Goal: Task Accomplishment & Management: Manage account settings

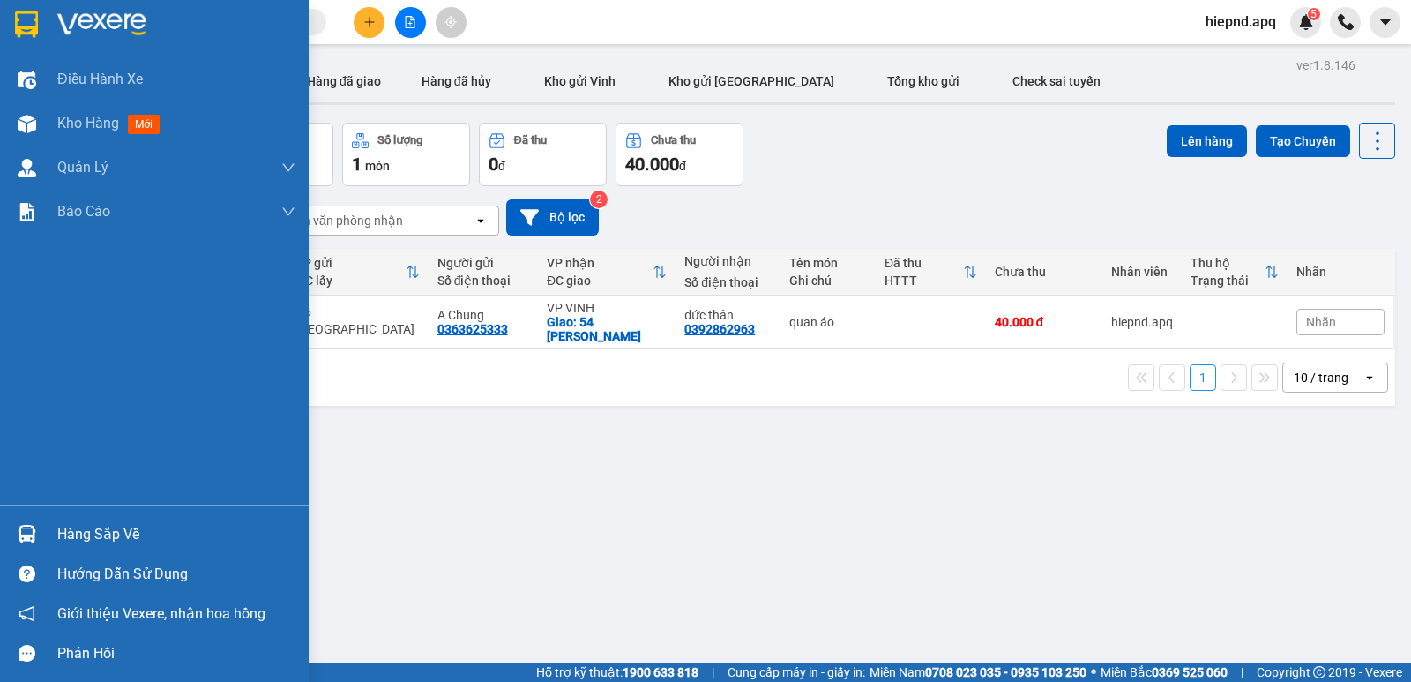
click at [86, 540] on div "Hàng sắp về" at bounding box center [176, 534] width 238 height 26
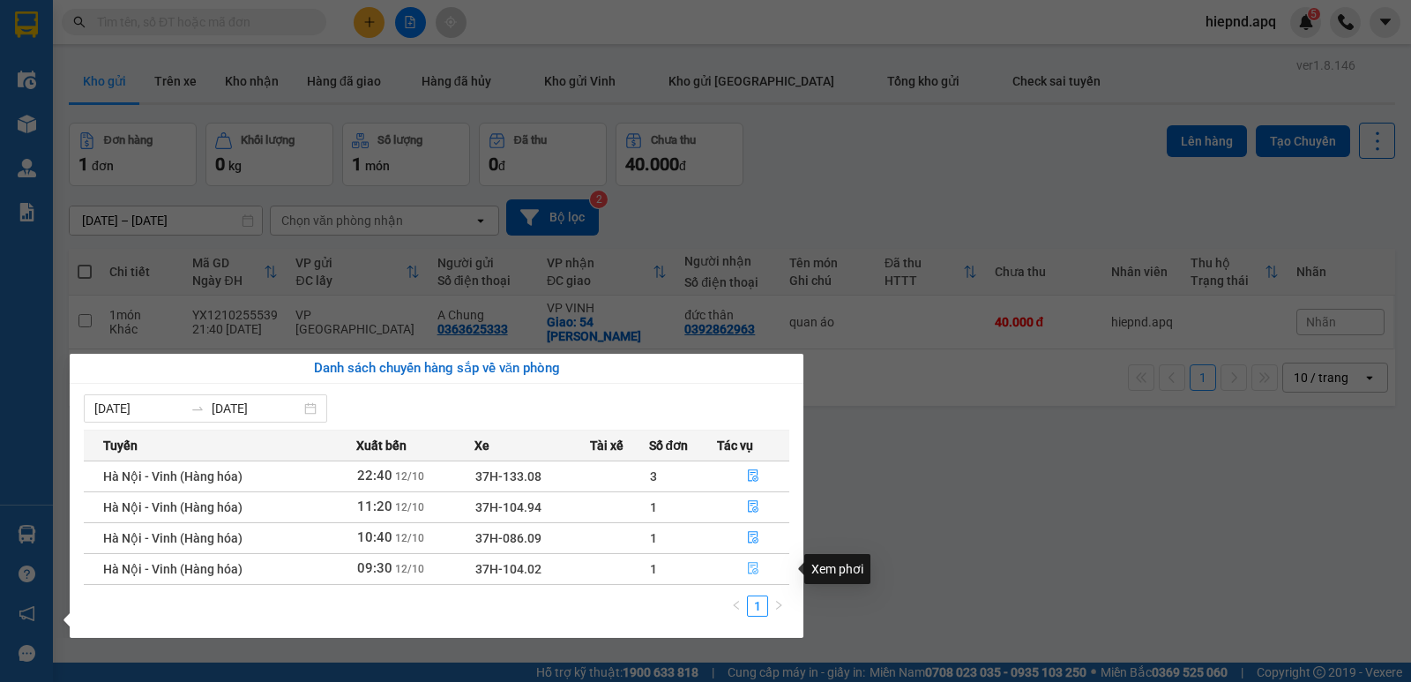
click at [752, 565] on icon "file-done" at bounding box center [753, 569] width 11 height 12
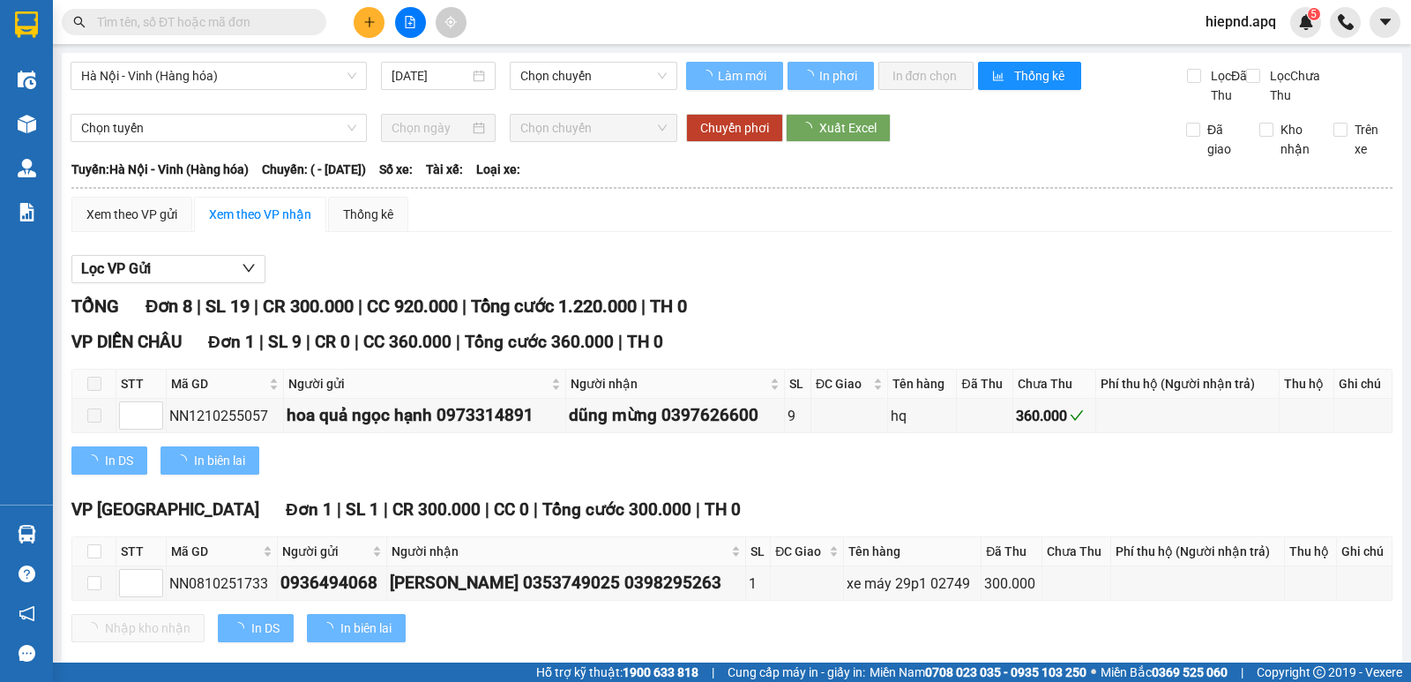
type input "12/10/2025"
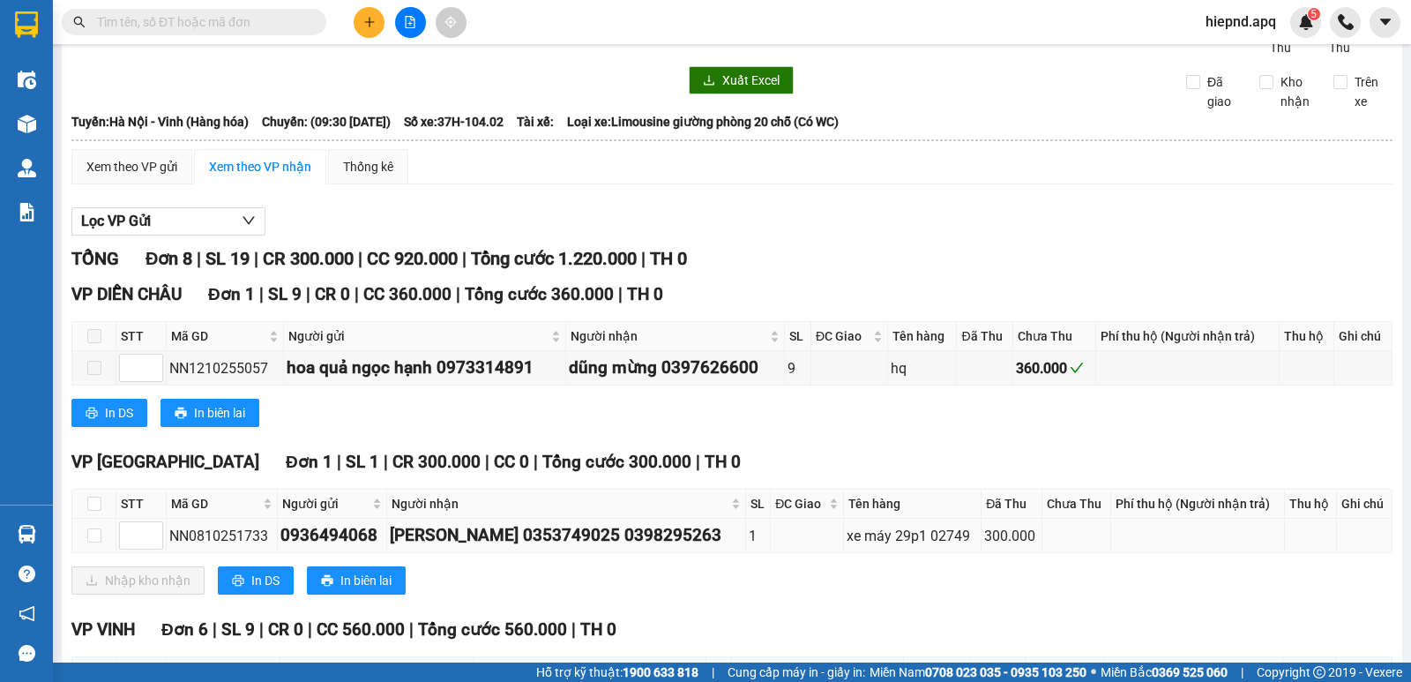
scroll to position [88, 0]
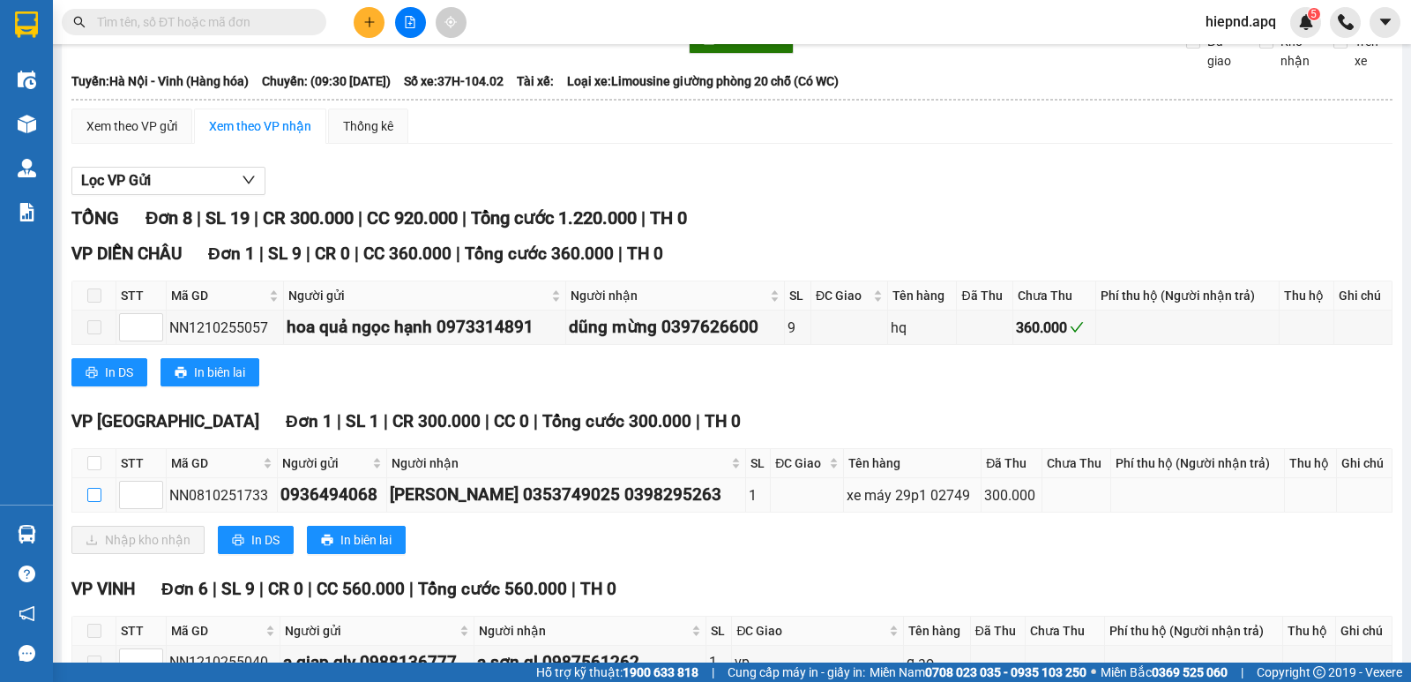
click at [87, 502] on input "checkbox" at bounding box center [94, 495] width 14 height 14
checkbox input "true"
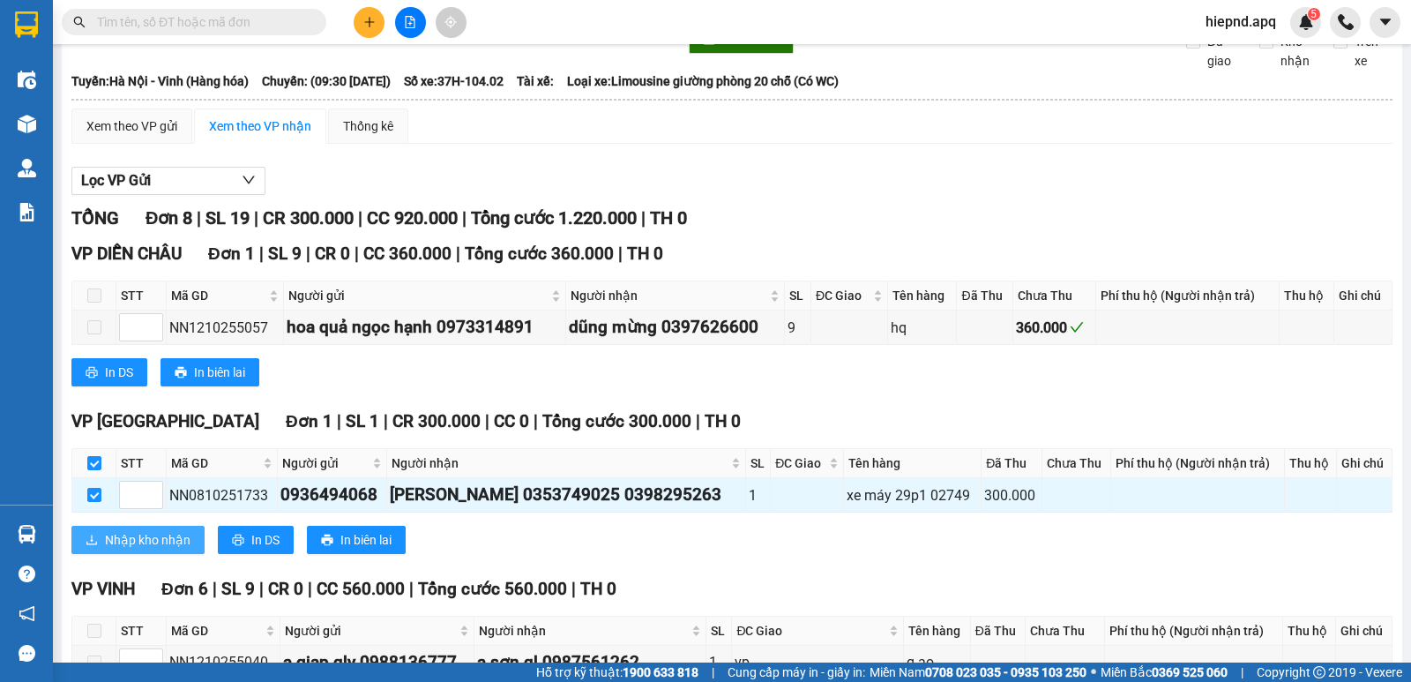
click at [146, 549] on span "Nhập kho nhận" at bounding box center [148, 539] width 86 height 19
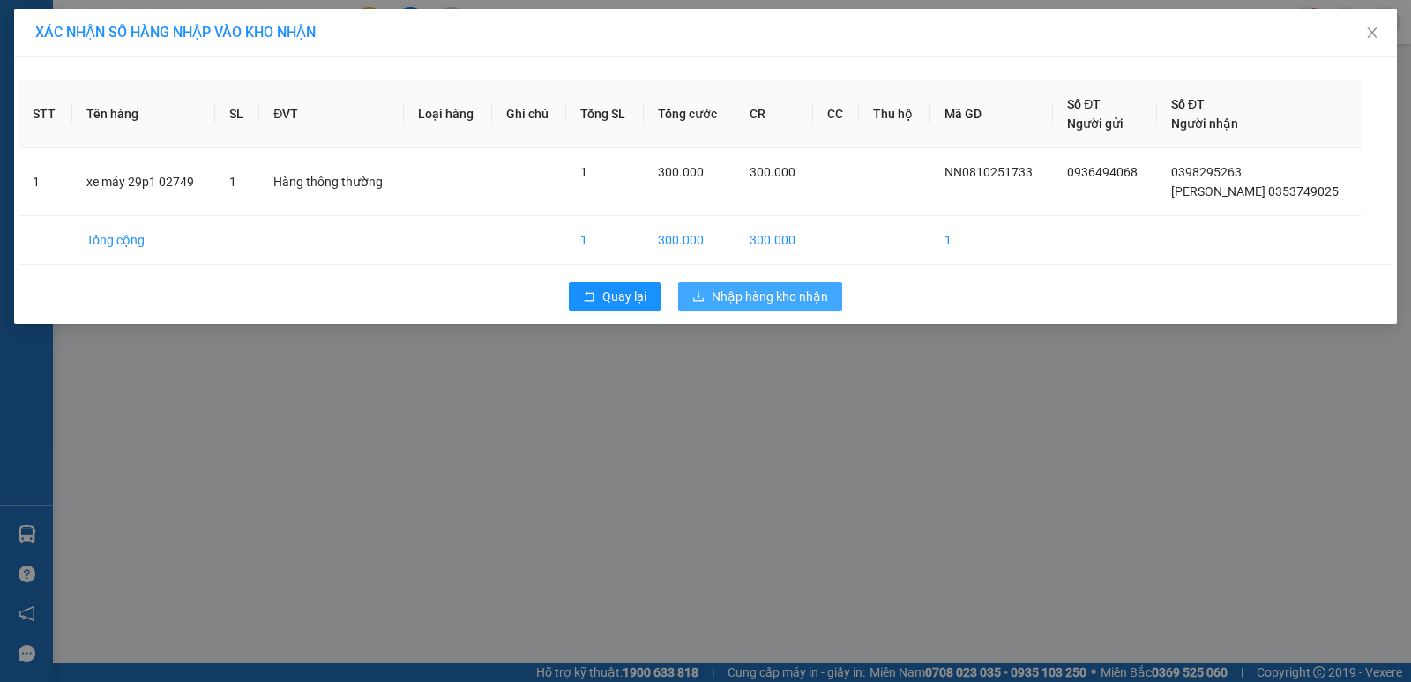
click at [766, 301] on span "Nhập hàng kho nhận" at bounding box center [770, 296] width 116 height 19
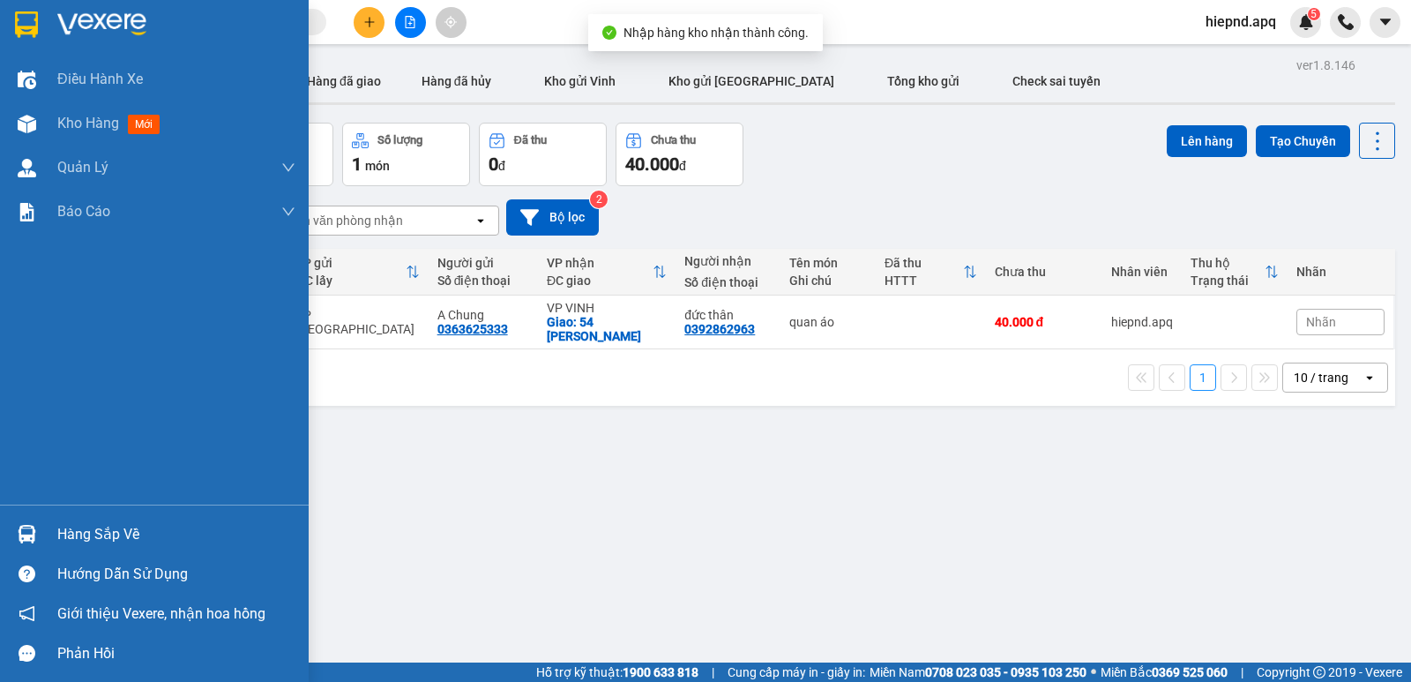
click at [89, 535] on div "Hàng sắp về" at bounding box center [176, 534] width 238 height 26
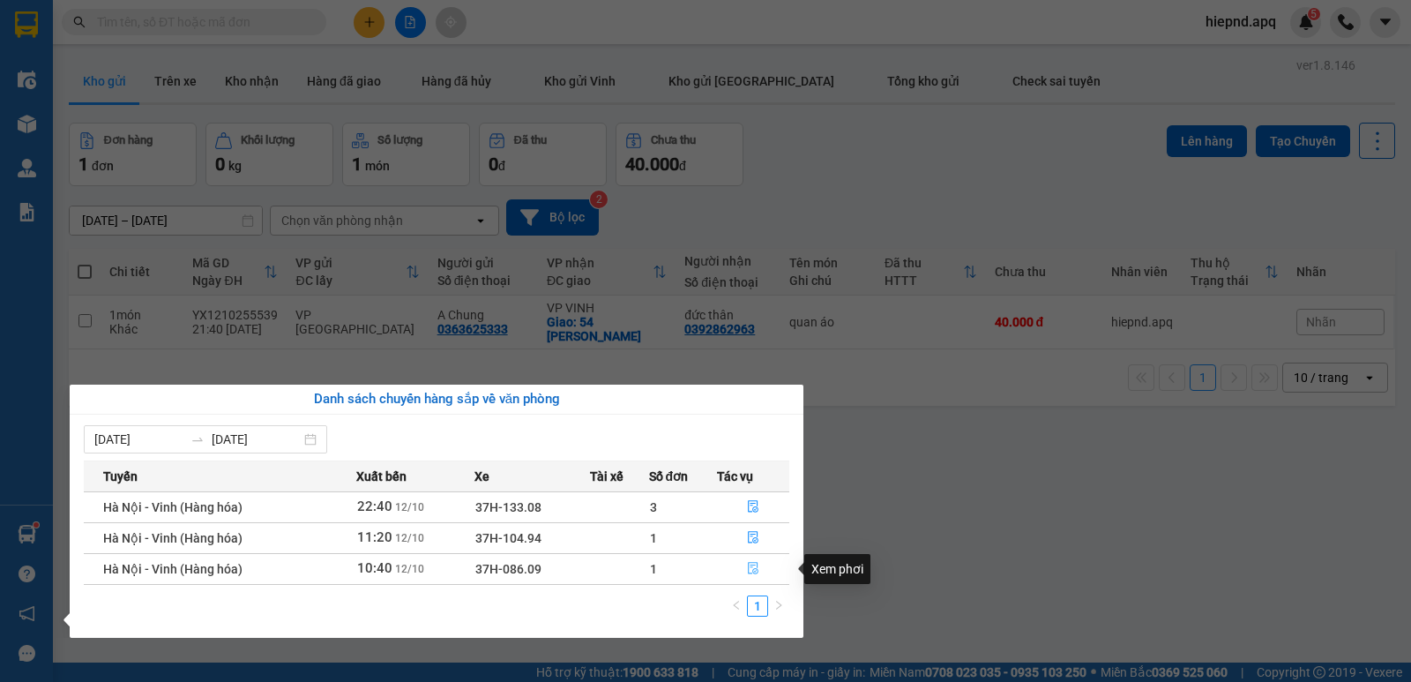
click at [750, 566] on icon "file-done" at bounding box center [753, 568] width 12 height 12
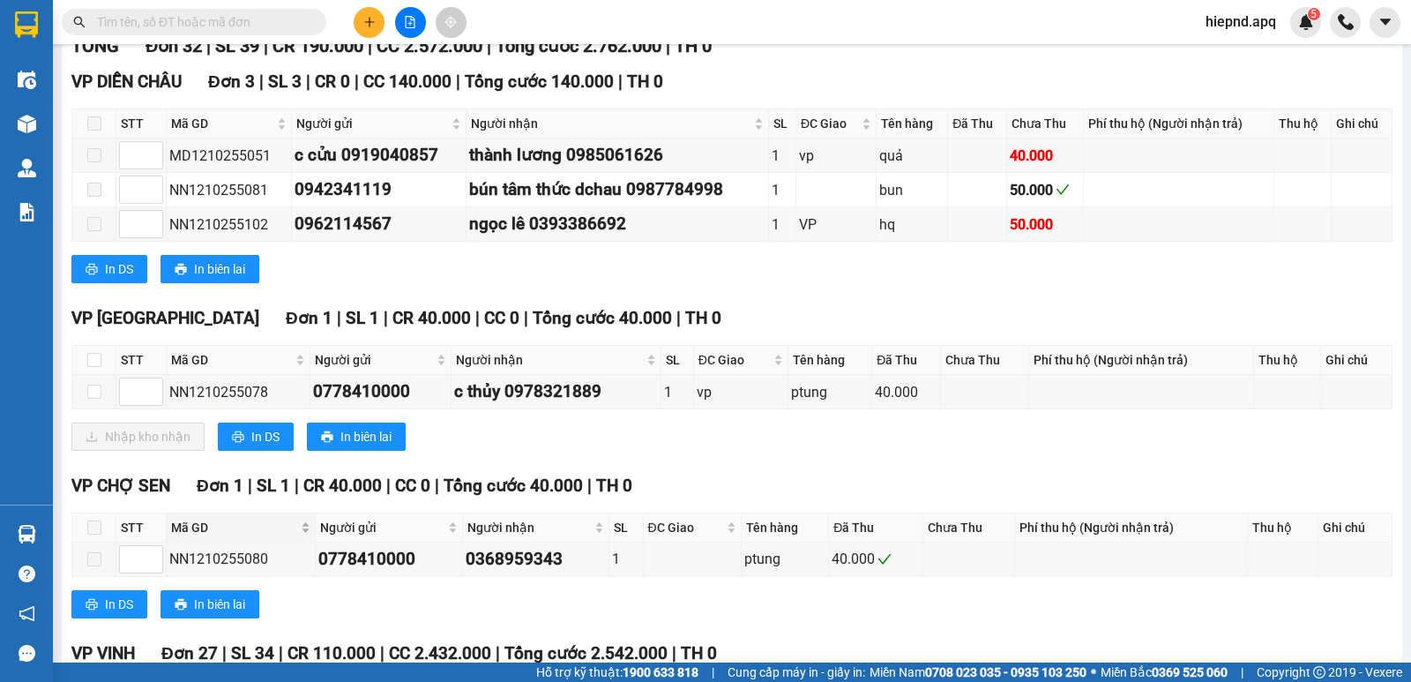
scroll to position [265, 0]
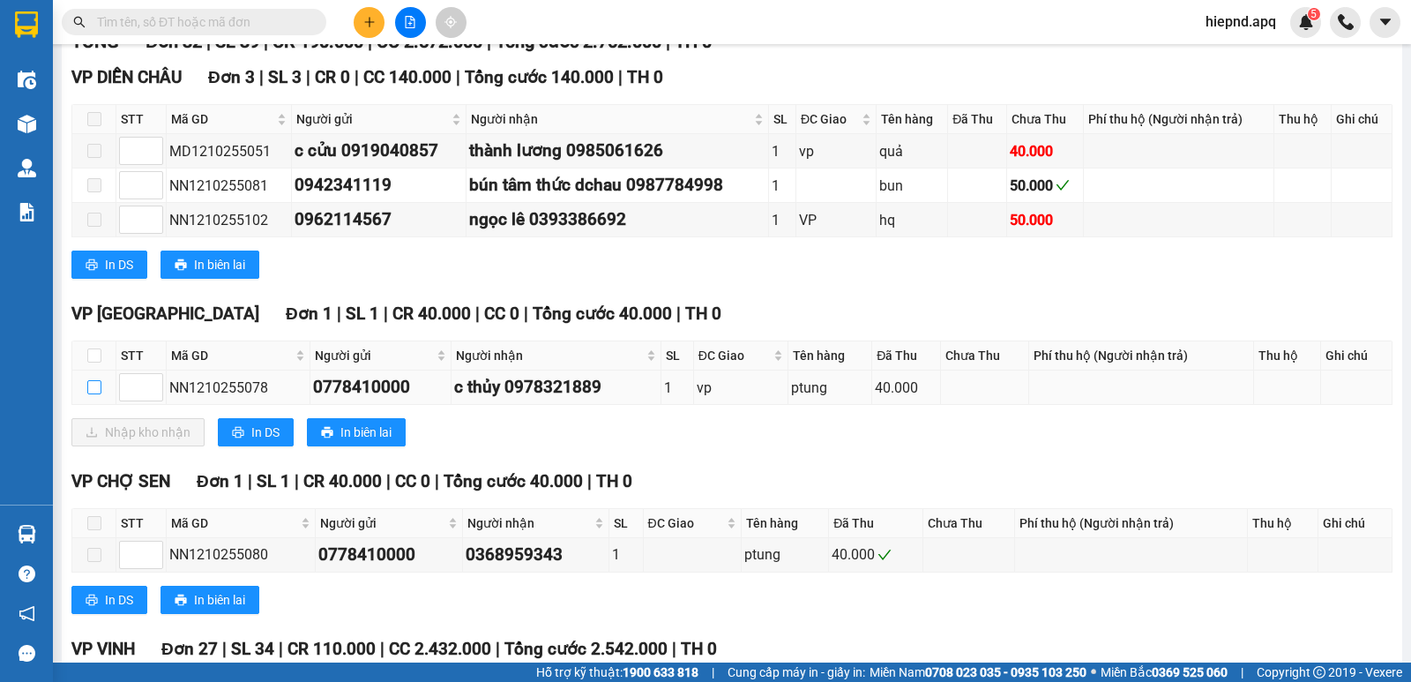
click at [92, 394] on input "checkbox" at bounding box center [94, 387] width 14 height 14
checkbox input "true"
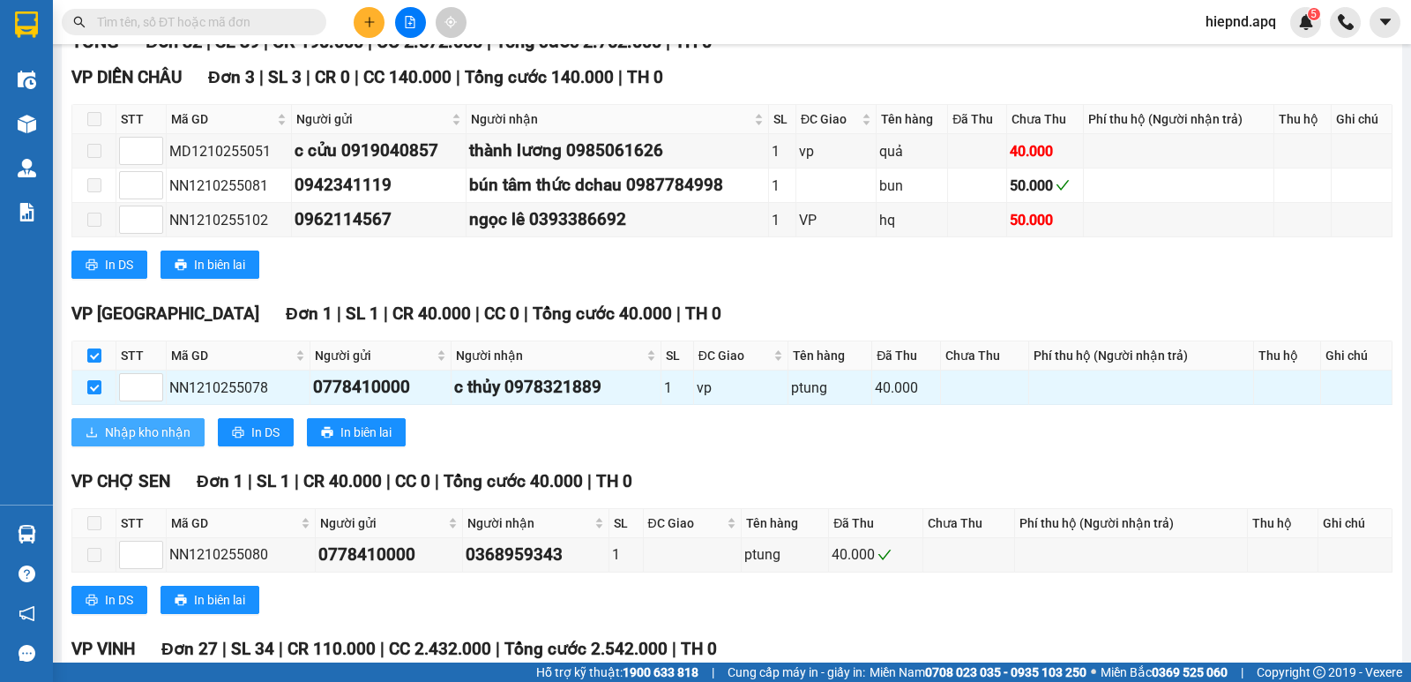
click at [168, 442] on span "Nhập kho nhận" at bounding box center [148, 431] width 86 height 19
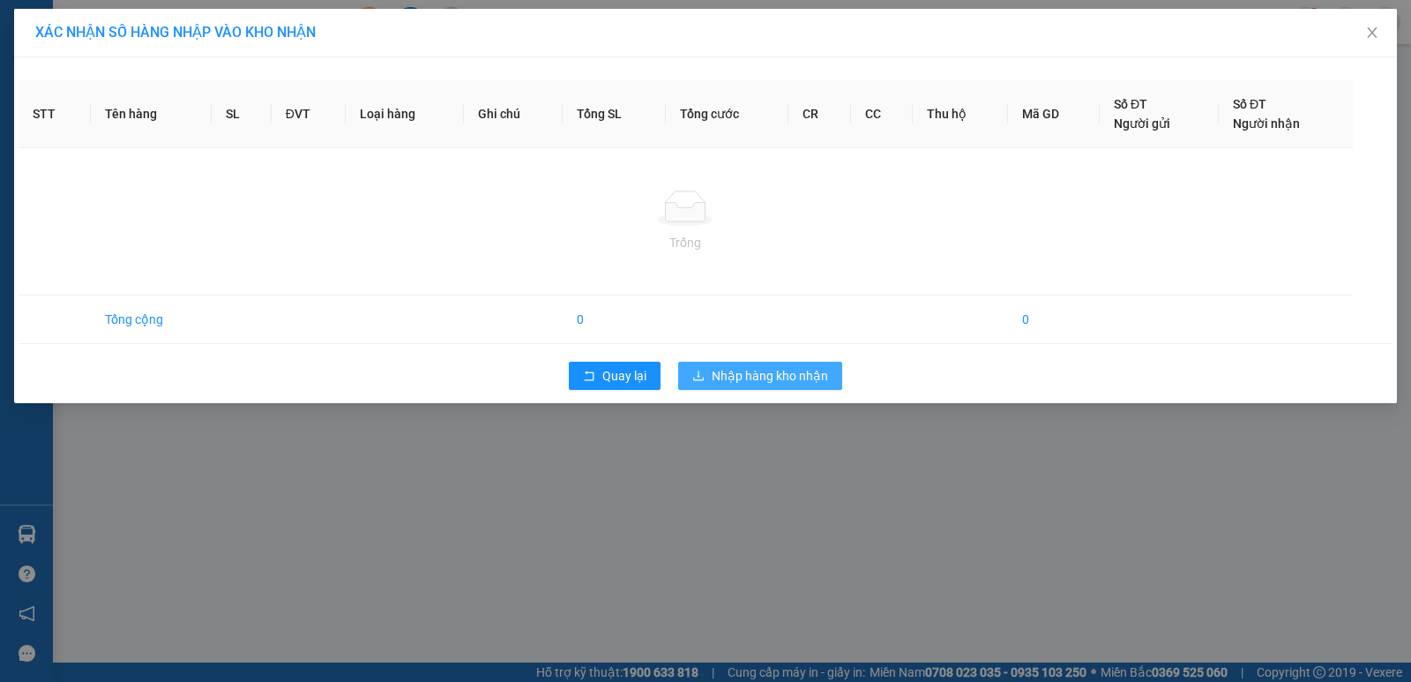
click at [752, 371] on span "Nhập hàng kho nhận" at bounding box center [770, 375] width 116 height 19
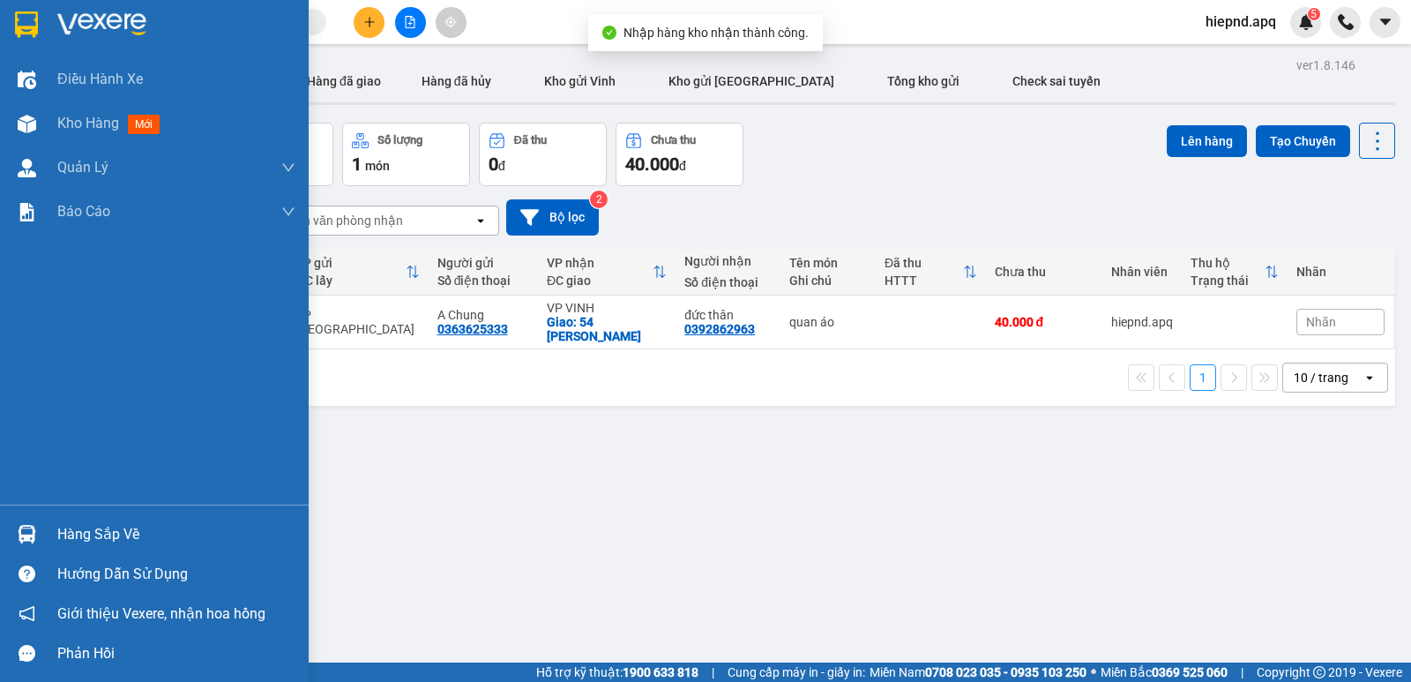
click at [128, 526] on div "Hàng sắp về" at bounding box center [176, 534] width 238 height 26
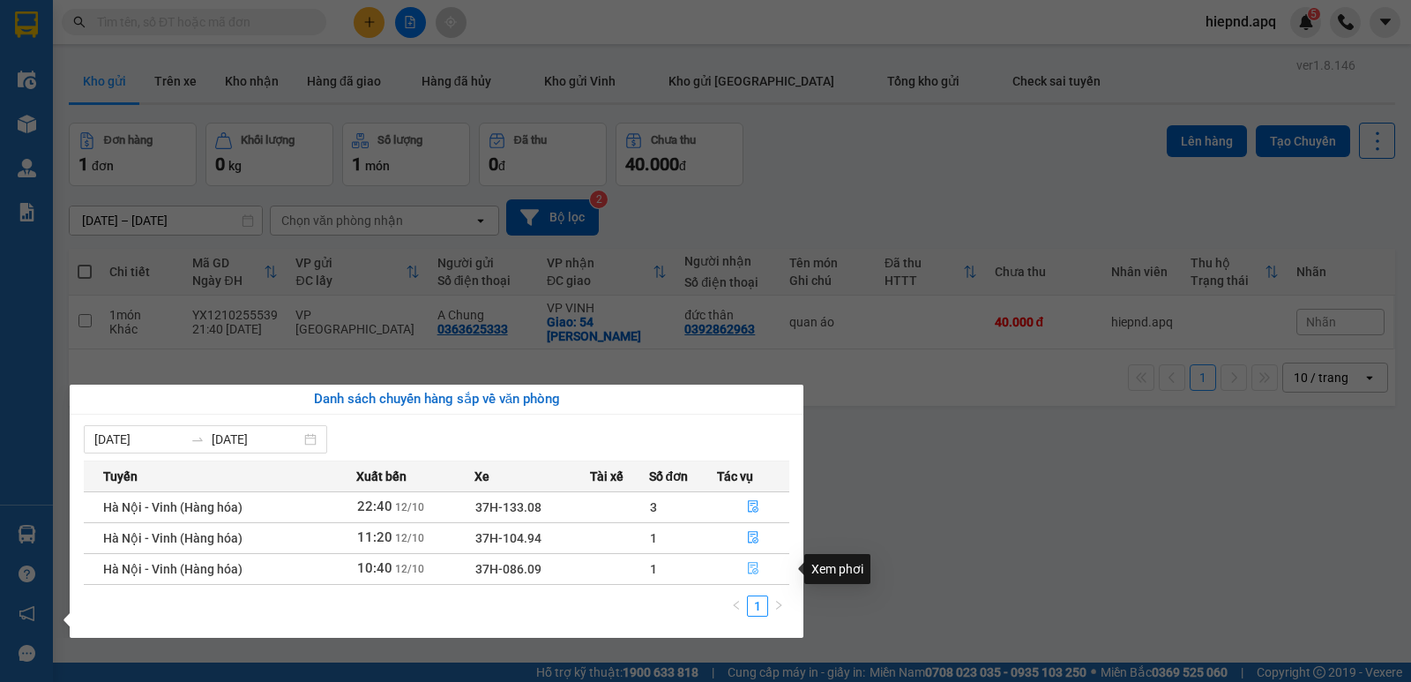
click at [752, 567] on icon "file-done" at bounding box center [753, 569] width 11 height 12
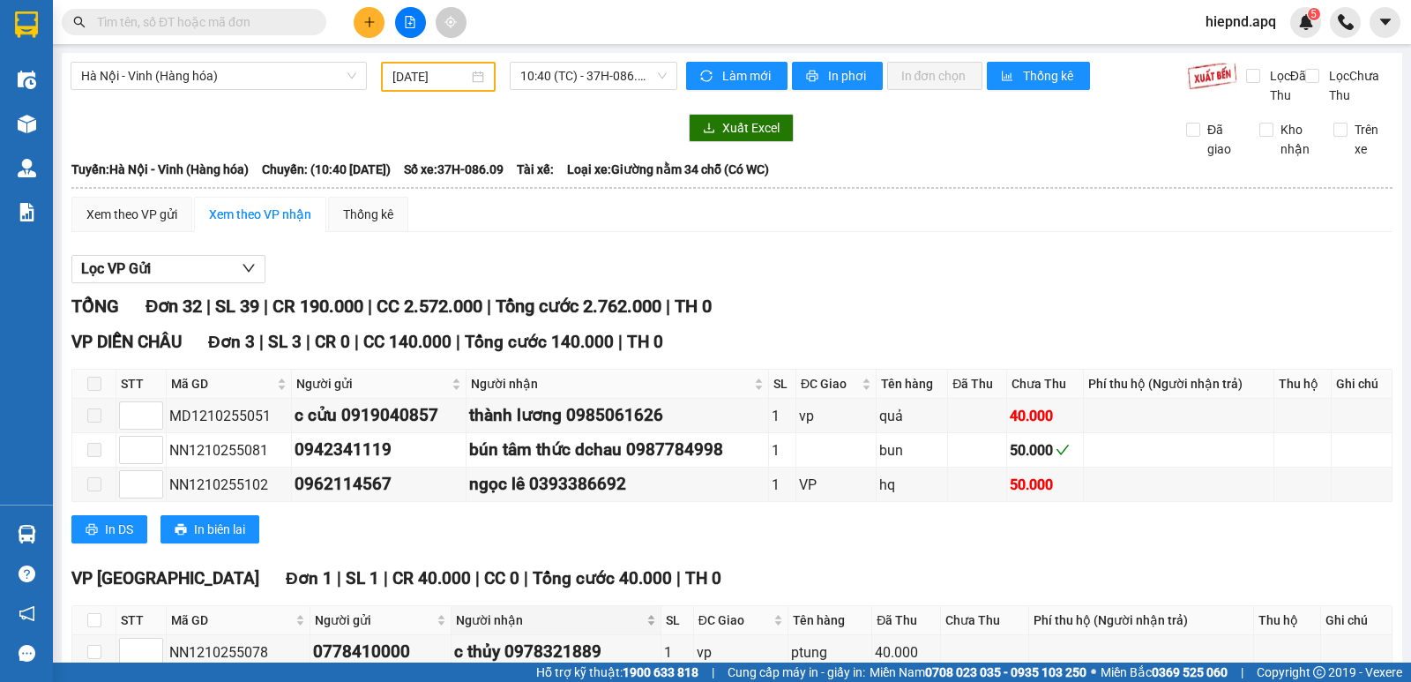
scroll to position [88, 0]
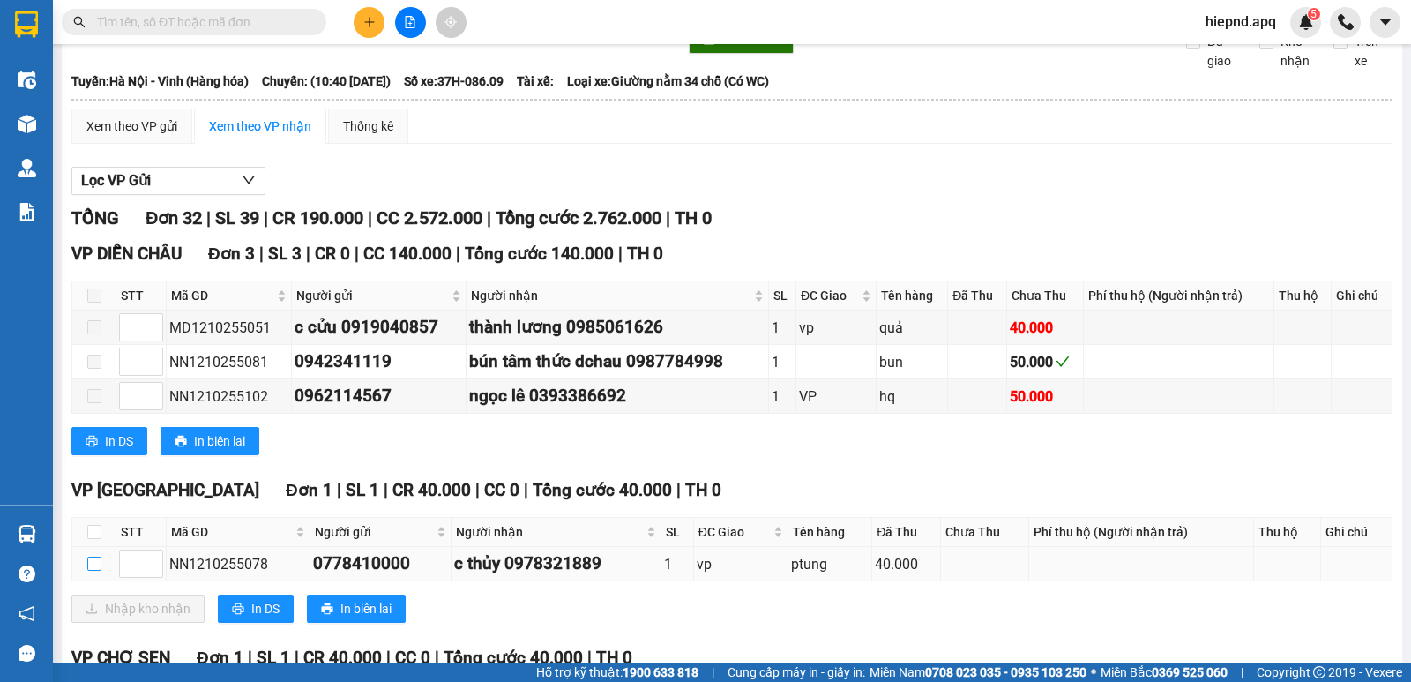
click at [95, 571] on input "checkbox" at bounding box center [94, 563] width 14 height 14
checkbox input "true"
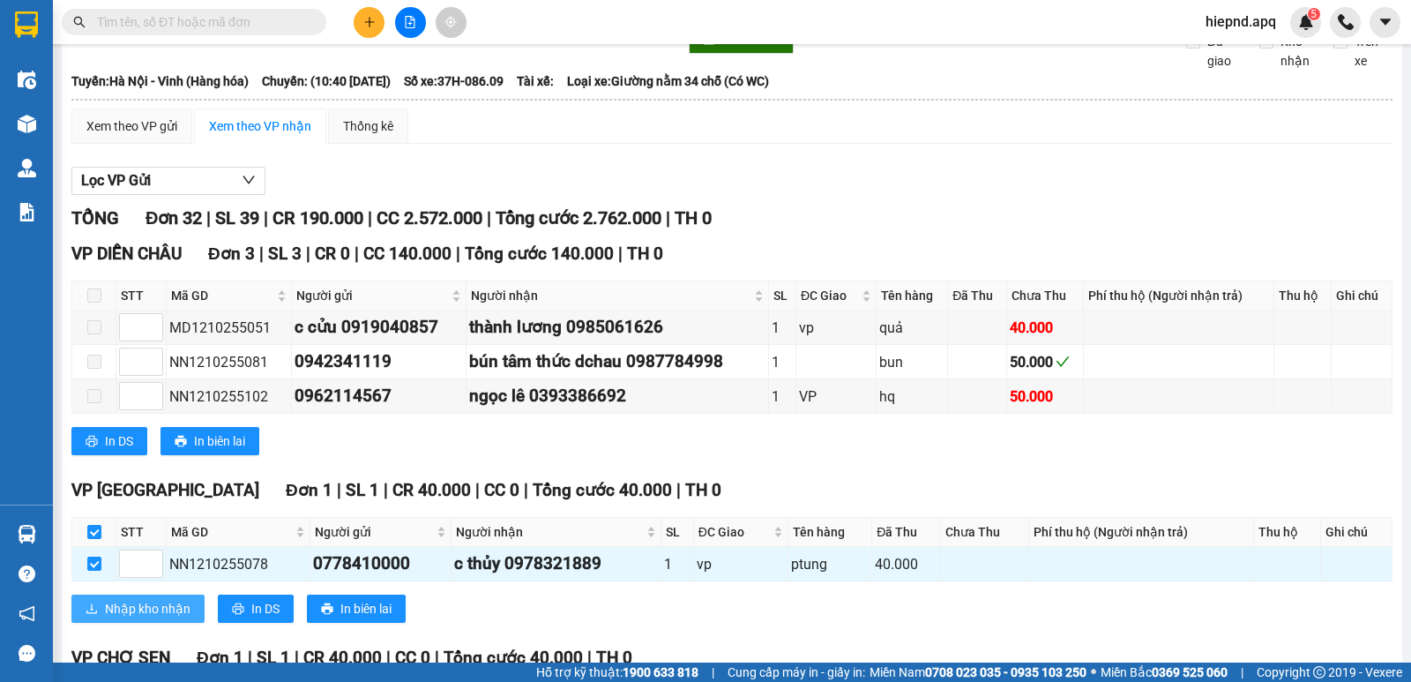
click at [139, 618] on span "Nhập kho nhận" at bounding box center [148, 608] width 86 height 19
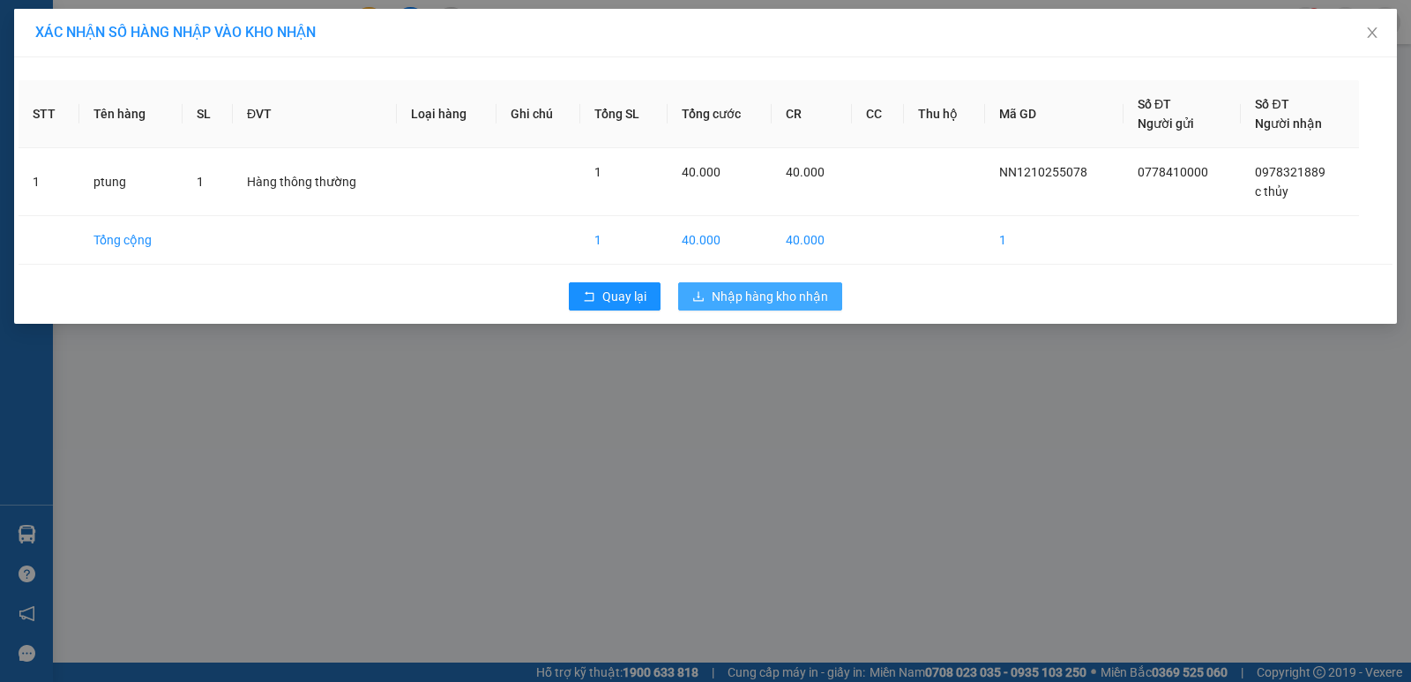
click at [729, 295] on span "Nhập hàng kho nhận" at bounding box center [770, 296] width 116 height 19
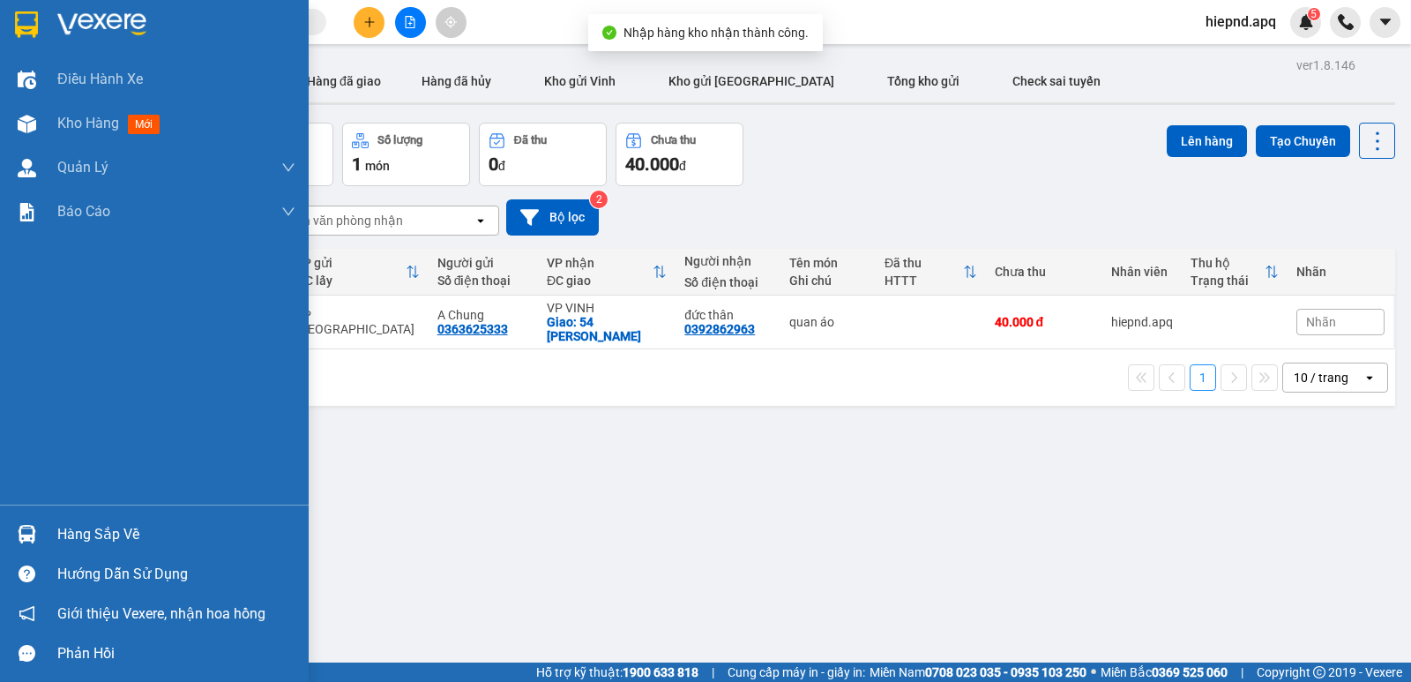
click at [78, 531] on div "Hàng sắp về" at bounding box center [176, 534] width 238 height 26
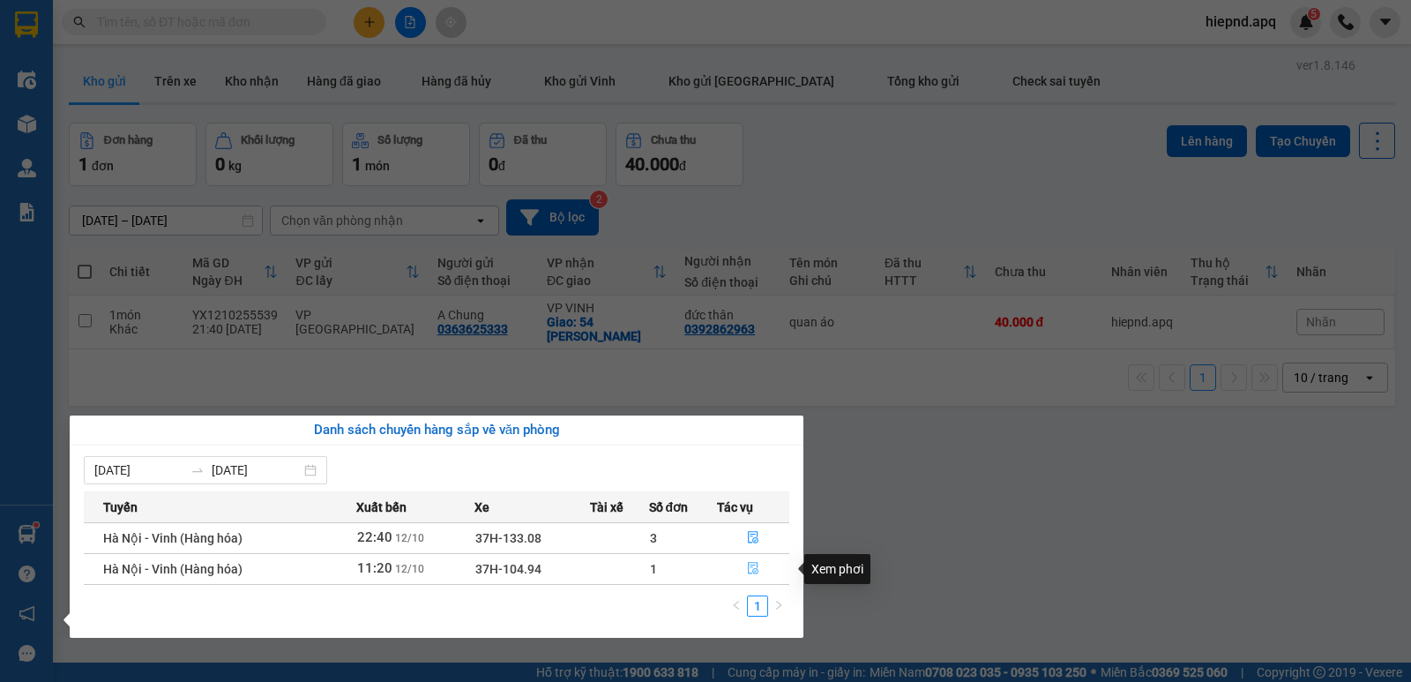
click at [750, 565] on icon "file-done" at bounding box center [753, 568] width 12 height 12
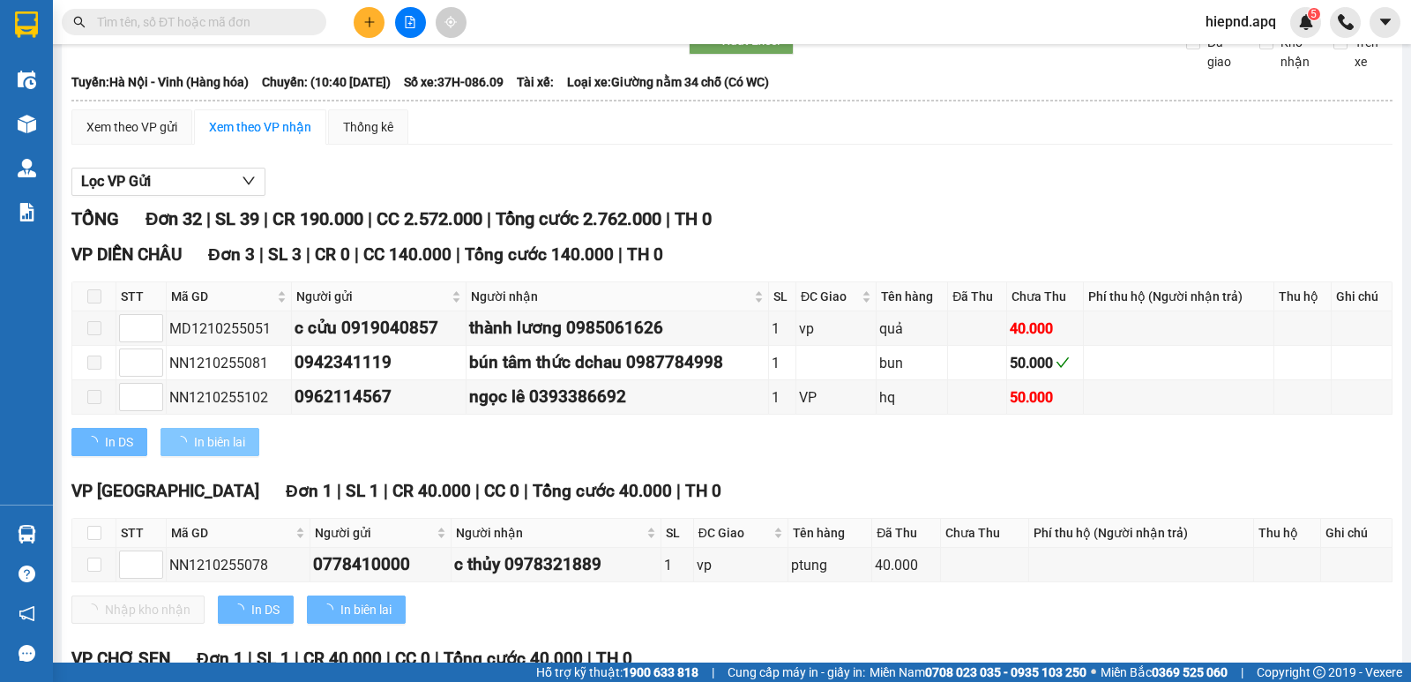
scroll to position [88, 0]
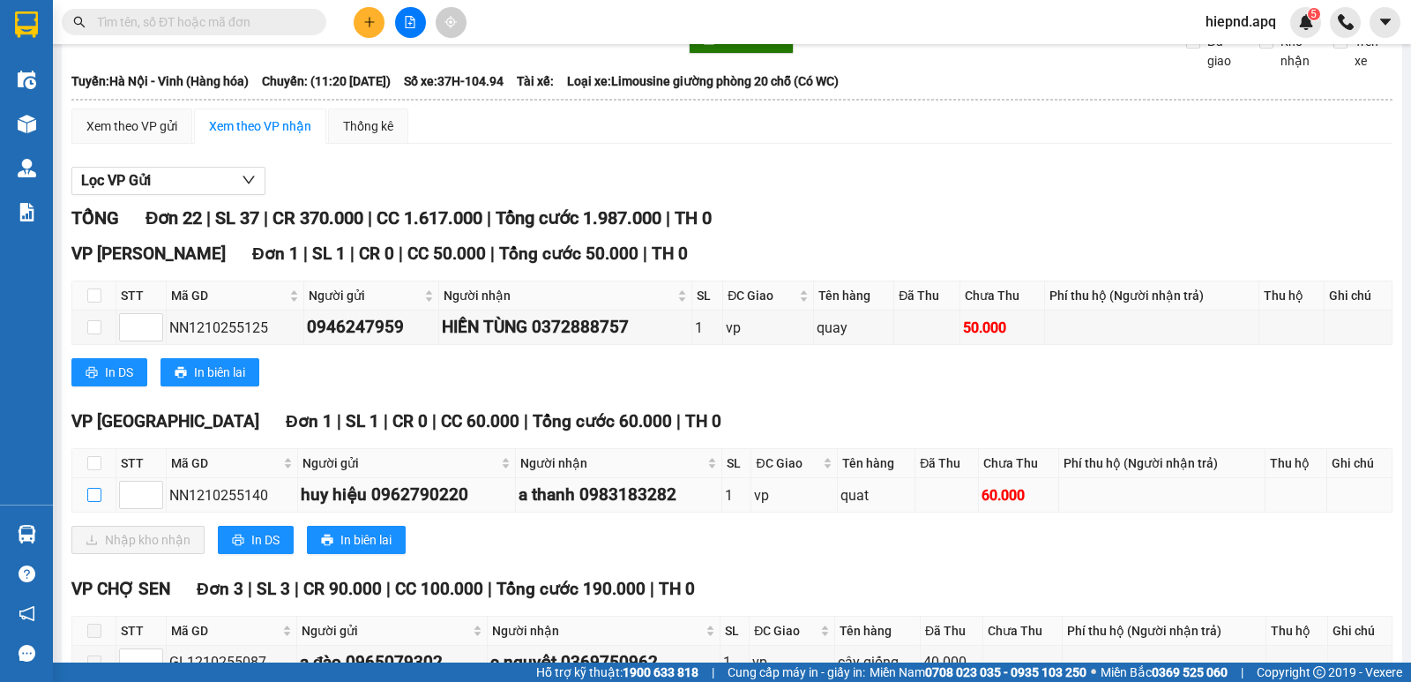
click at [95, 502] on input "checkbox" at bounding box center [94, 495] width 14 height 14
checkbox input "true"
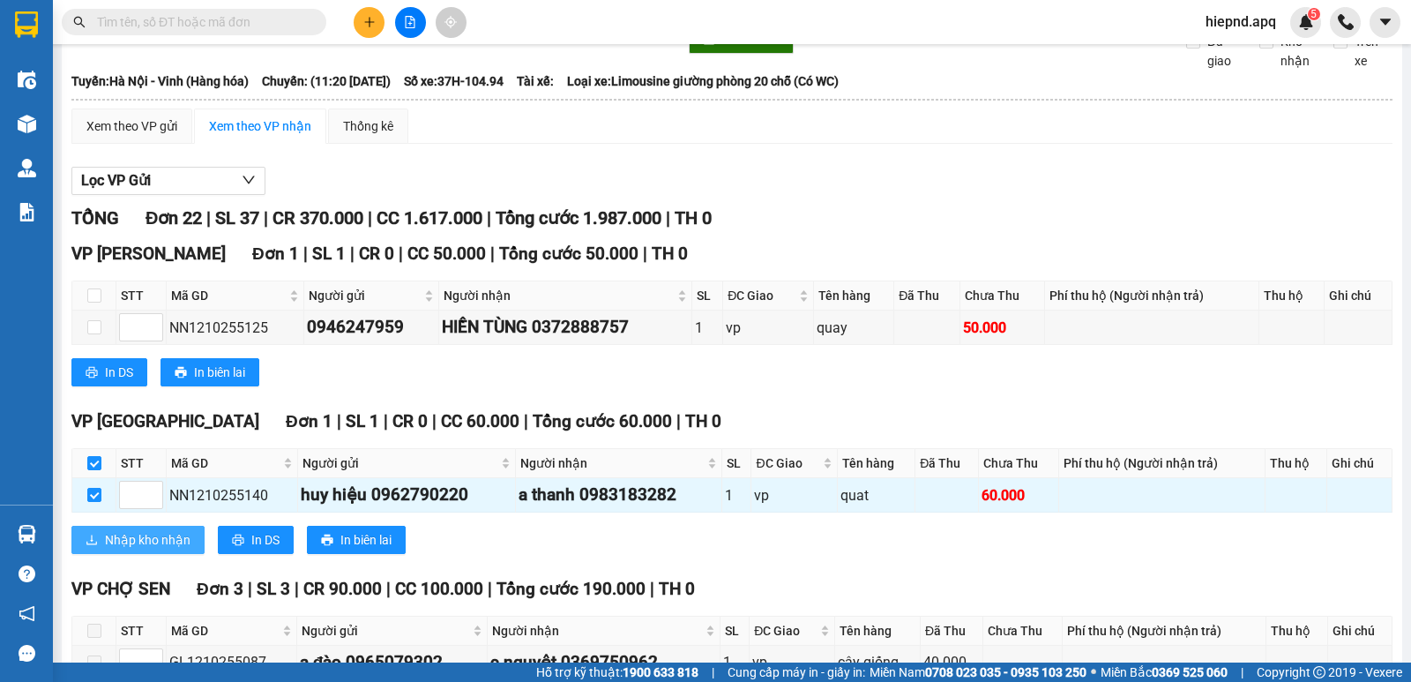
click at [128, 549] on span "Nhập kho nhận" at bounding box center [148, 539] width 86 height 19
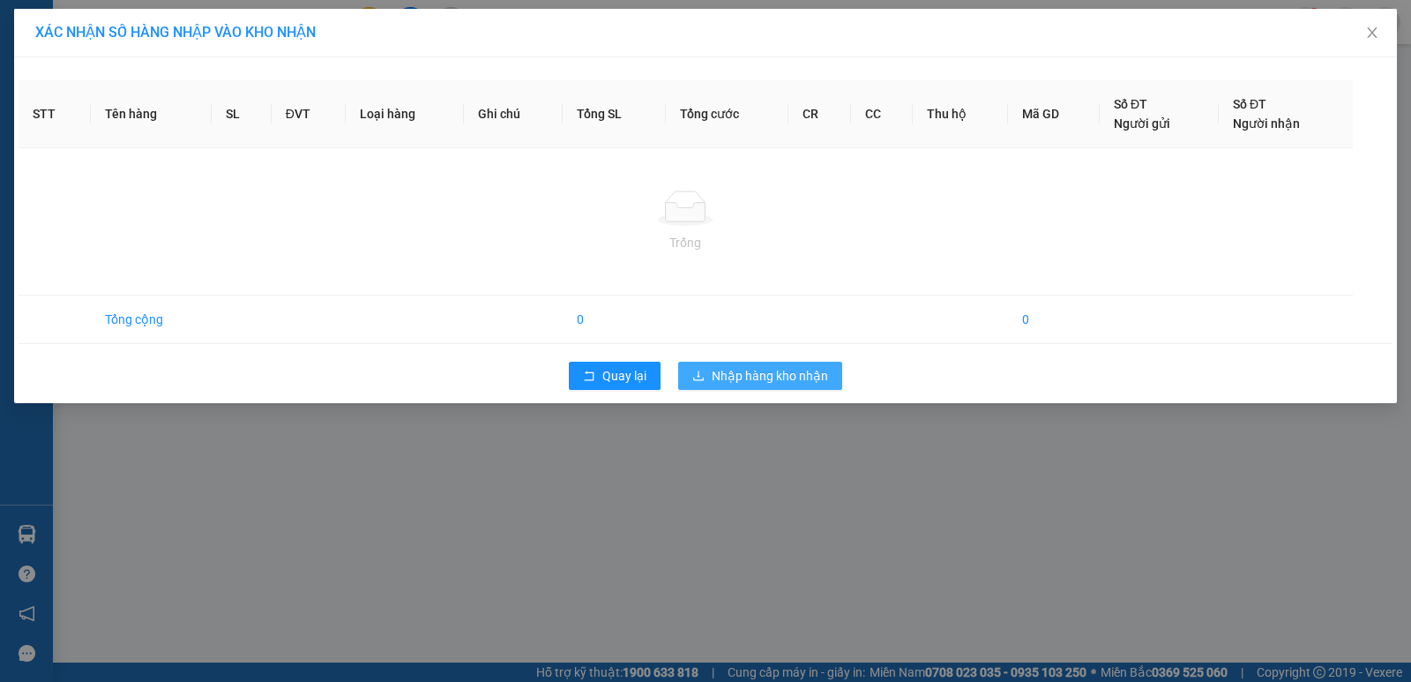
drag, startPoint x: 811, startPoint y: 358, endPoint x: 808, endPoint y: 372, distance: 14.5
click at [808, 372] on div "Quay lại Nhập hàng kho nhận" at bounding box center [706, 376] width 1374 height 46
click at [808, 372] on div "XÁC NHẬN SỐ HÀNG NHẬP VÀO KHO NHẬN STT Tên hàng SL ĐVT Loại hàng Ghi chú Tổng S…" at bounding box center [705, 341] width 1411 height 682
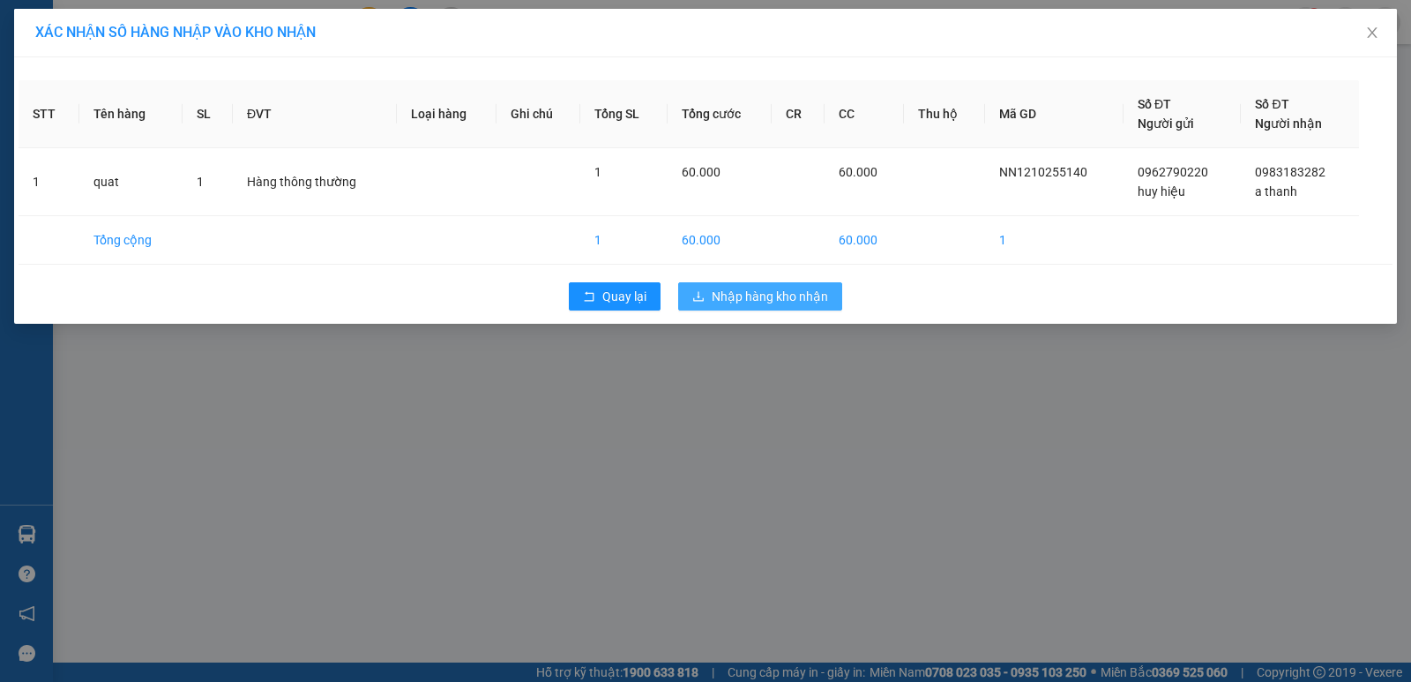
click at [754, 296] on span "Nhập hàng kho nhận" at bounding box center [770, 296] width 116 height 19
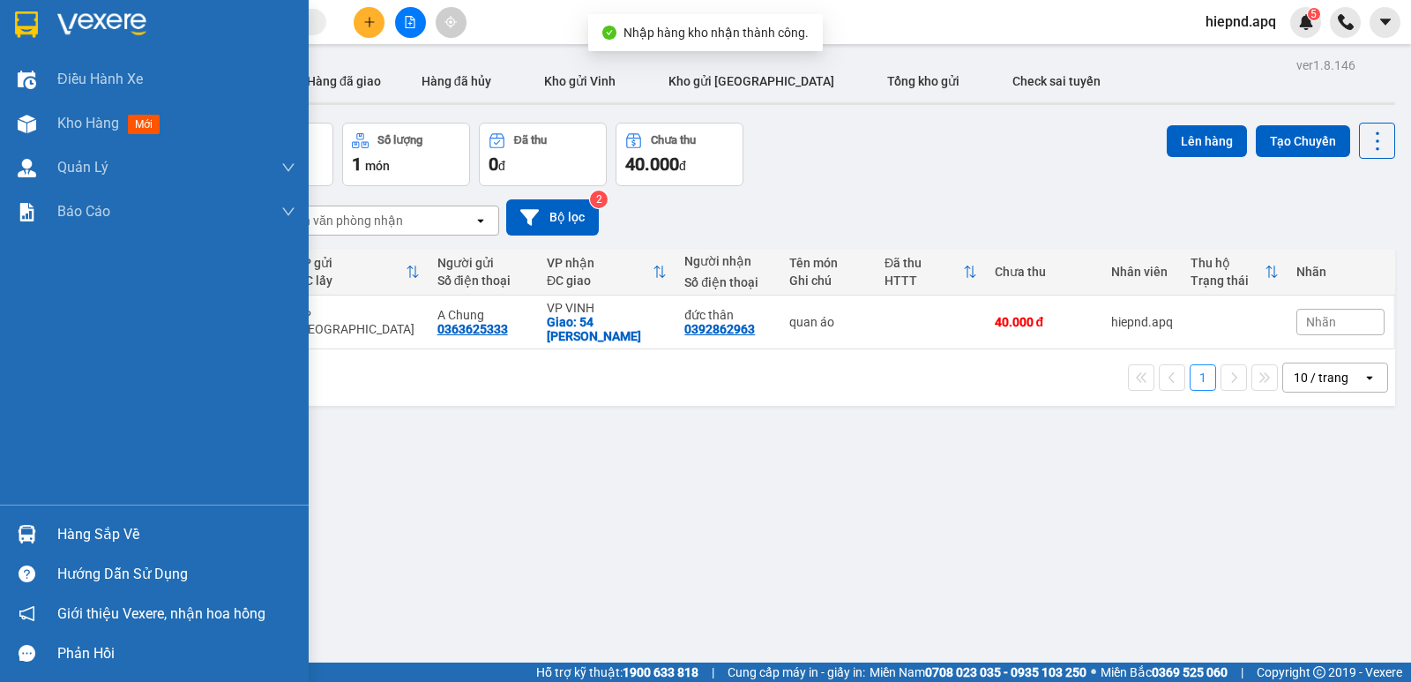
click at [77, 540] on div "Hàng sắp về" at bounding box center [176, 534] width 238 height 26
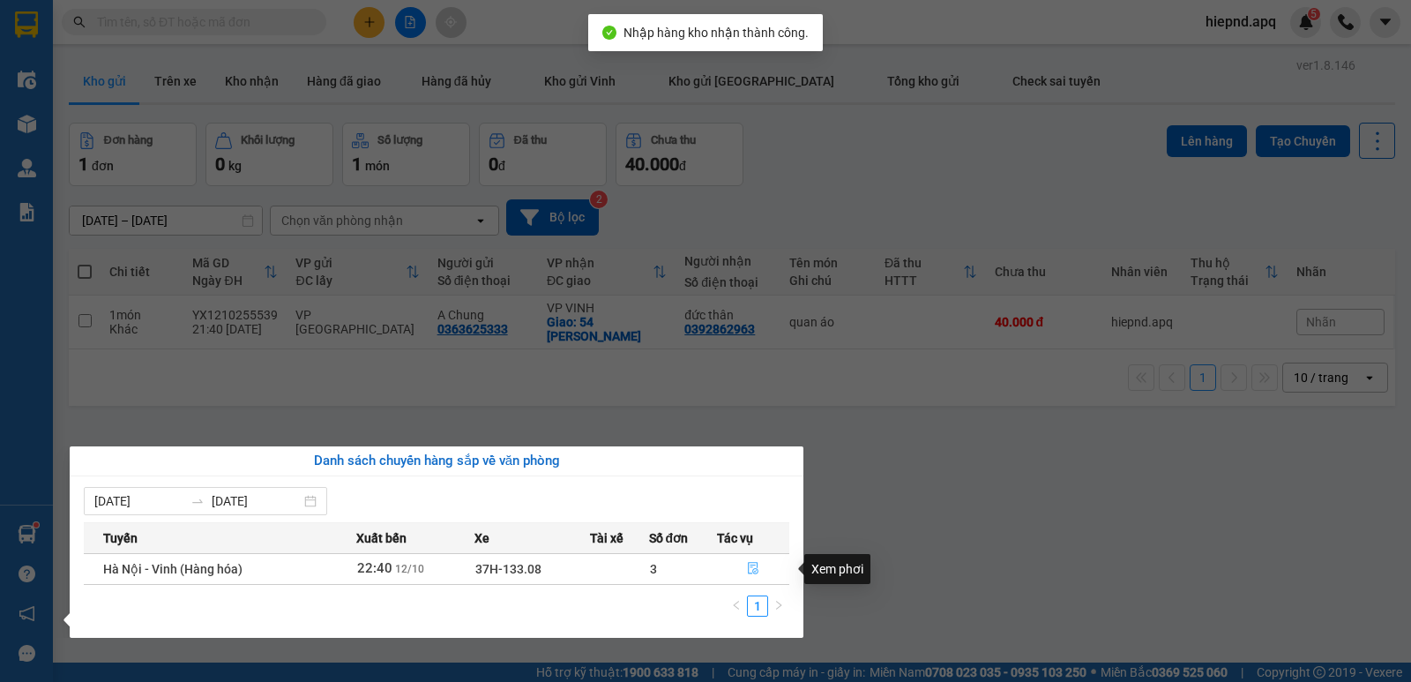
click at [748, 567] on icon "file-done" at bounding box center [753, 568] width 12 height 12
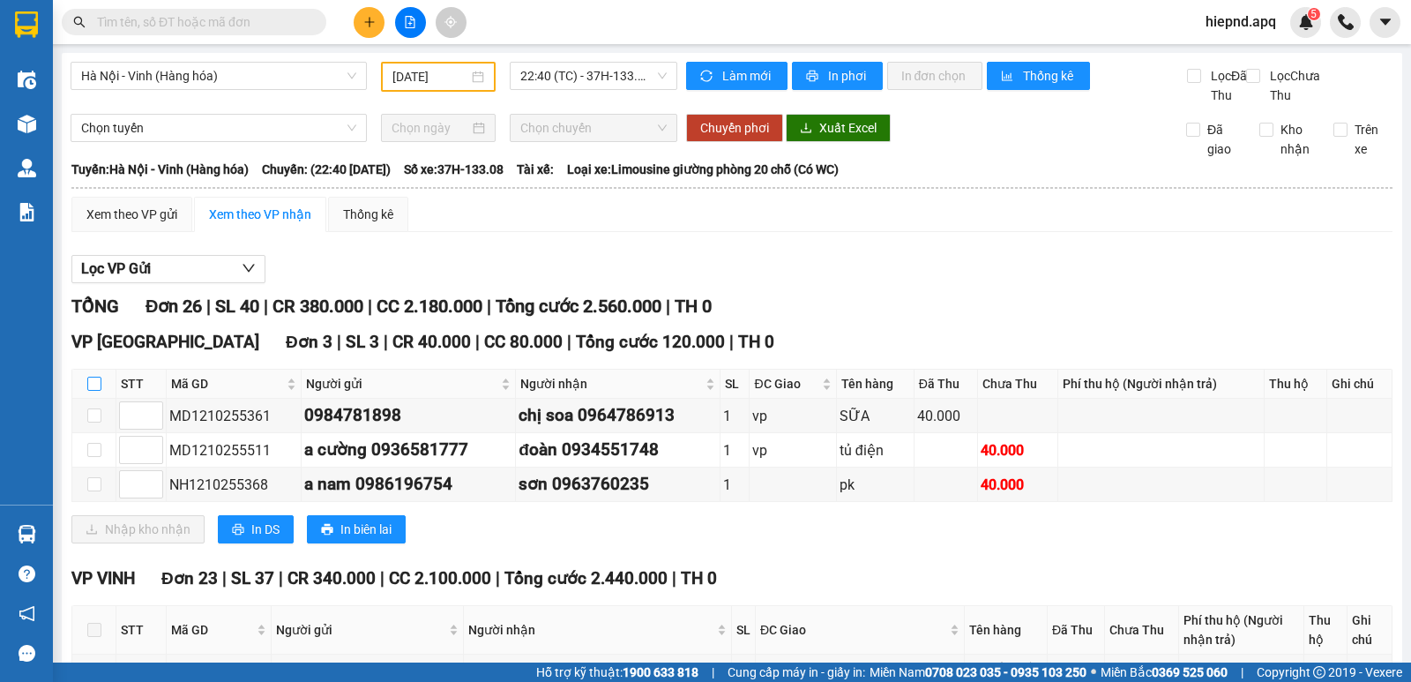
click at [92, 391] on input "checkbox" at bounding box center [94, 384] width 14 height 14
checkbox input "true"
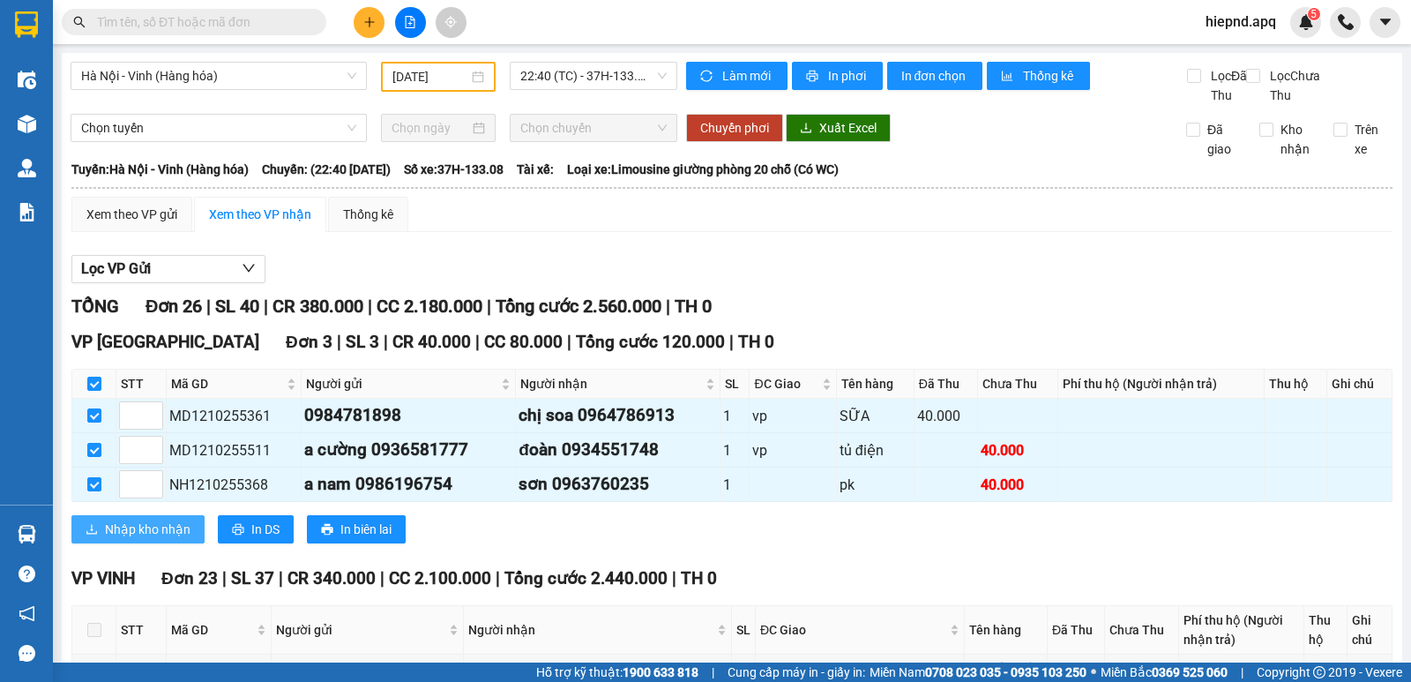
click at [155, 539] on span "Nhập kho nhận" at bounding box center [148, 528] width 86 height 19
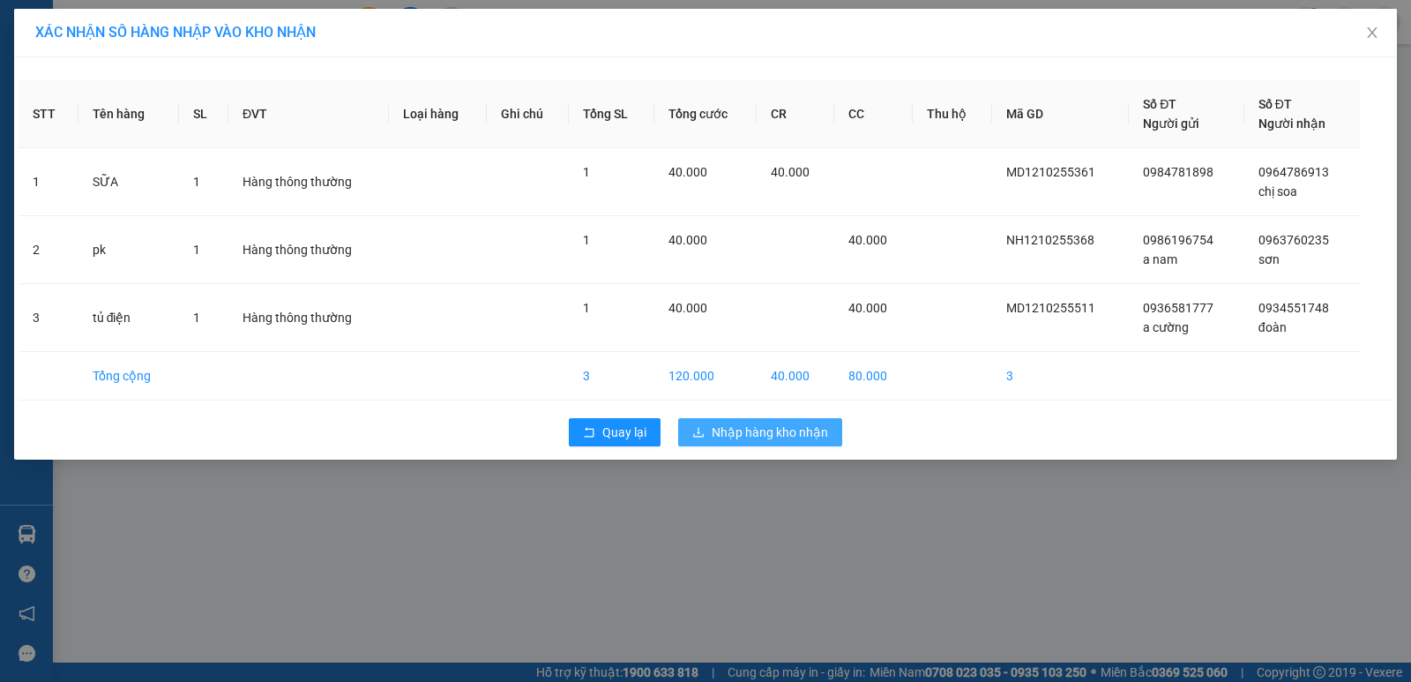
click at [751, 426] on span "Nhập hàng kho nhận" at bounding box center [770, 431] width 116 height 19
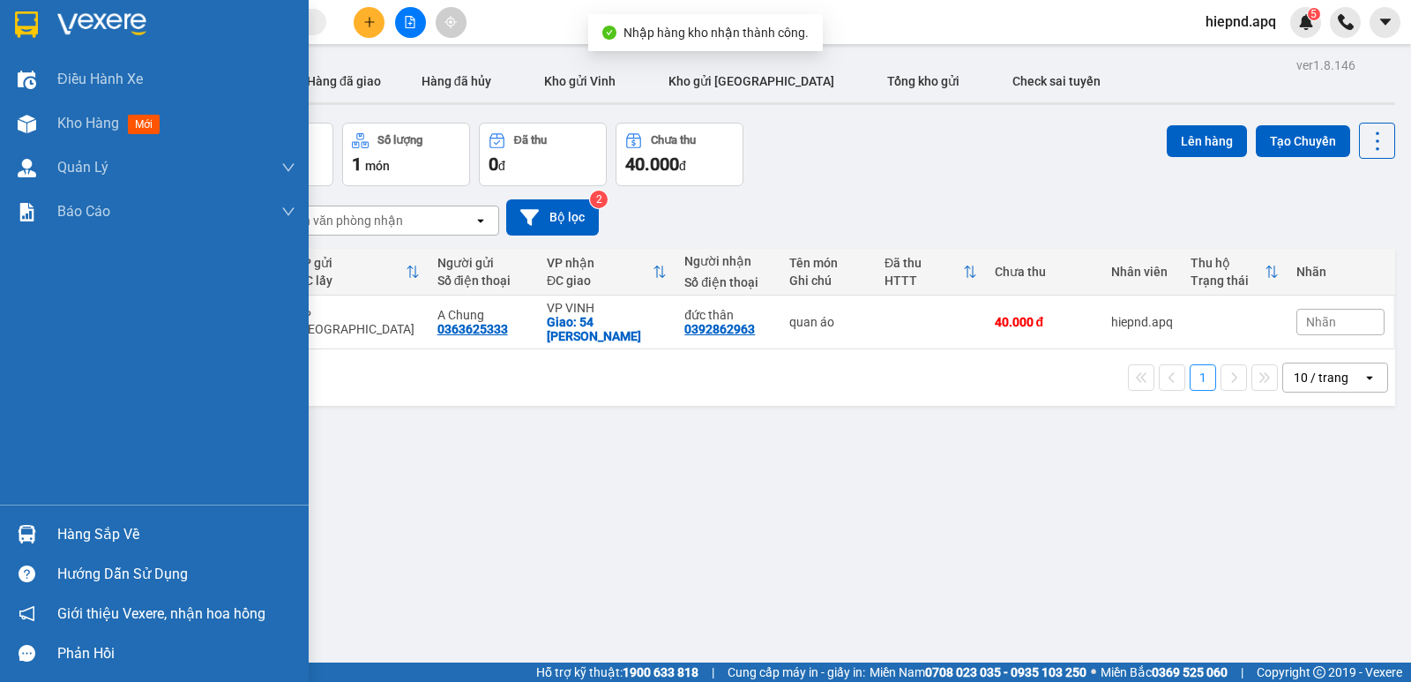
click at [93, 539] on div "Hàng sắp về" at bounding box center [176, 534] width 238 height 26
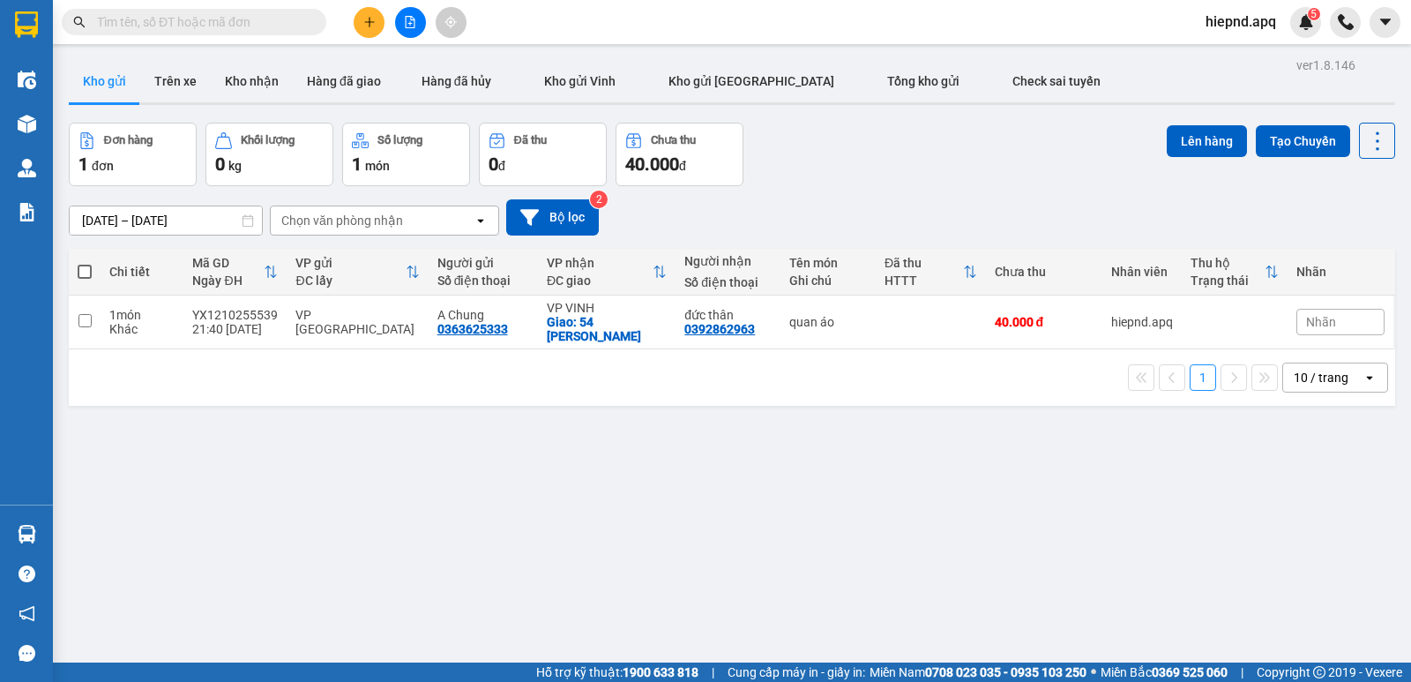
click at [915, 469] on section "Kết quả tìm kiếm ( 0 ) Bộ lọc No Data hiepnd.apq 5 Điều hành xe Kho hàng mới Qu…" at bounding box center [705, 341] width 1411 height 682
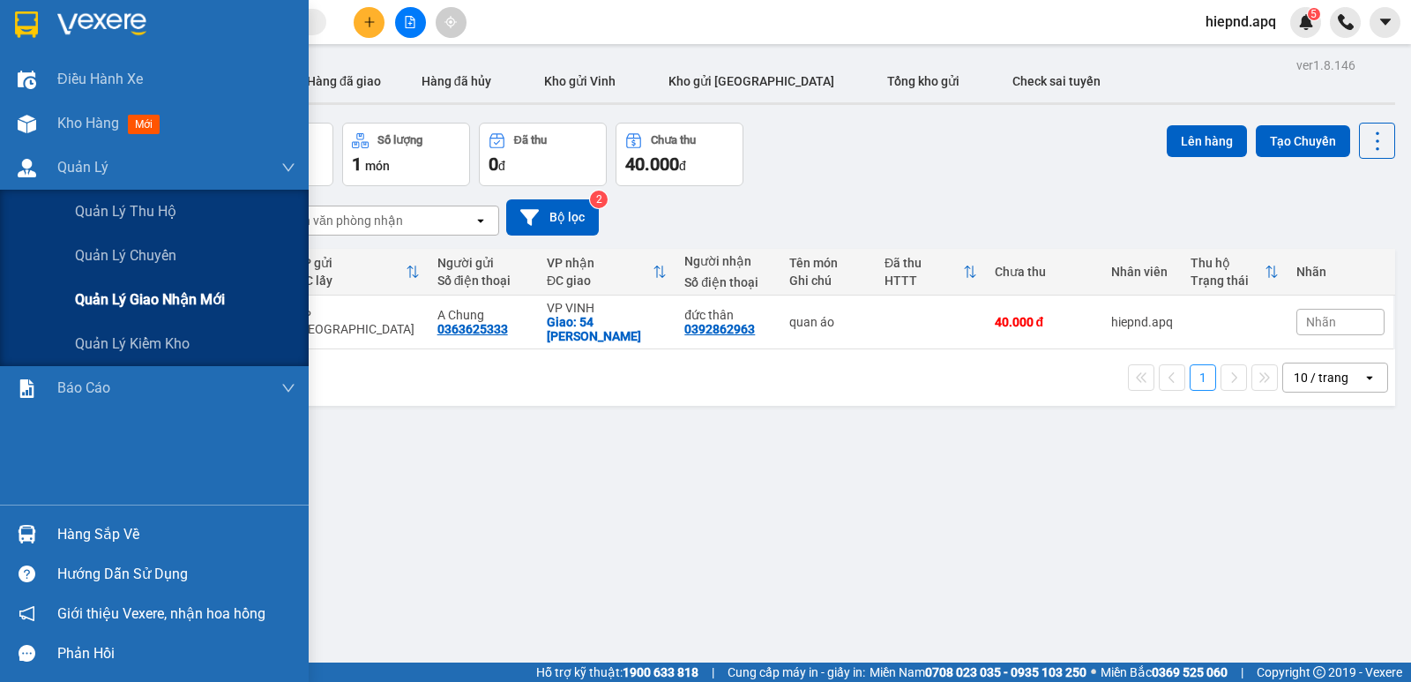
click at [133, 295] on span "Quản lý giao nhận mới" at bounding box center [150, 299] width 150 height 22
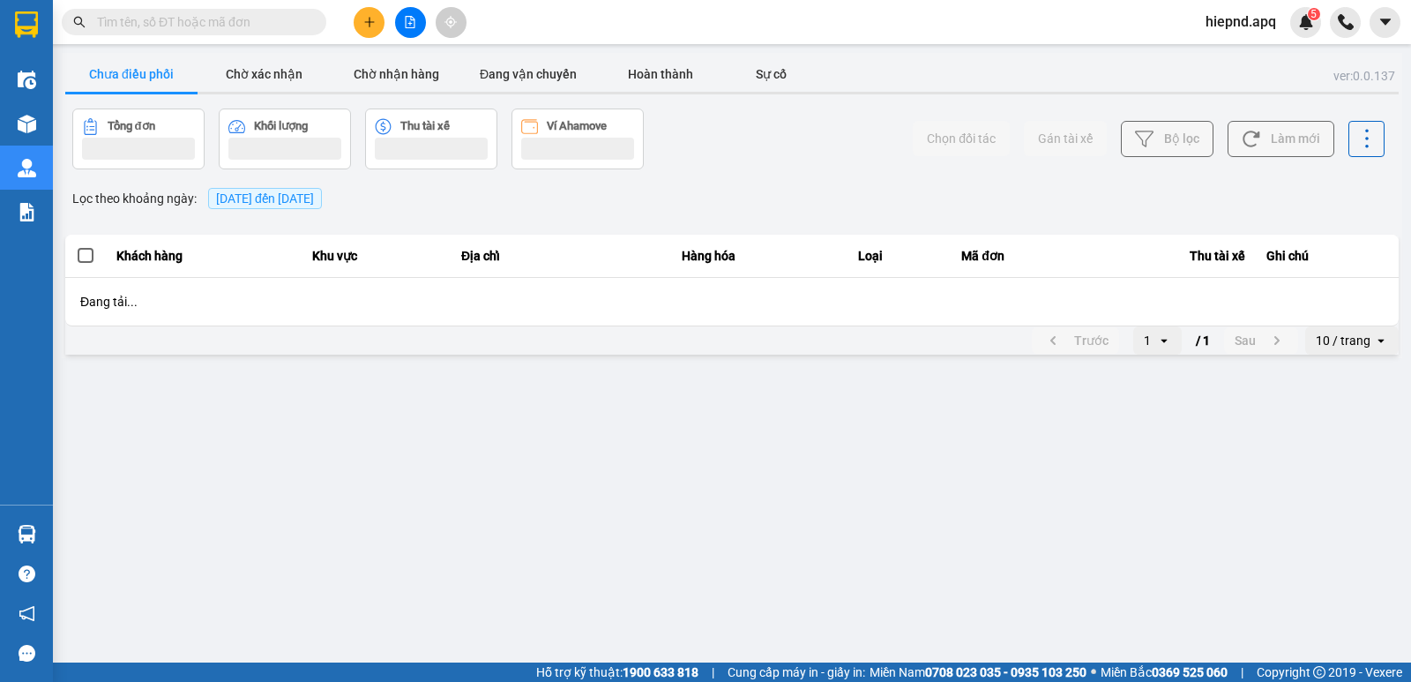
click at [314, 204] on span "13/10/2025 đến 13/10/2025" at bounding box center [265, 198] width 98 height 14
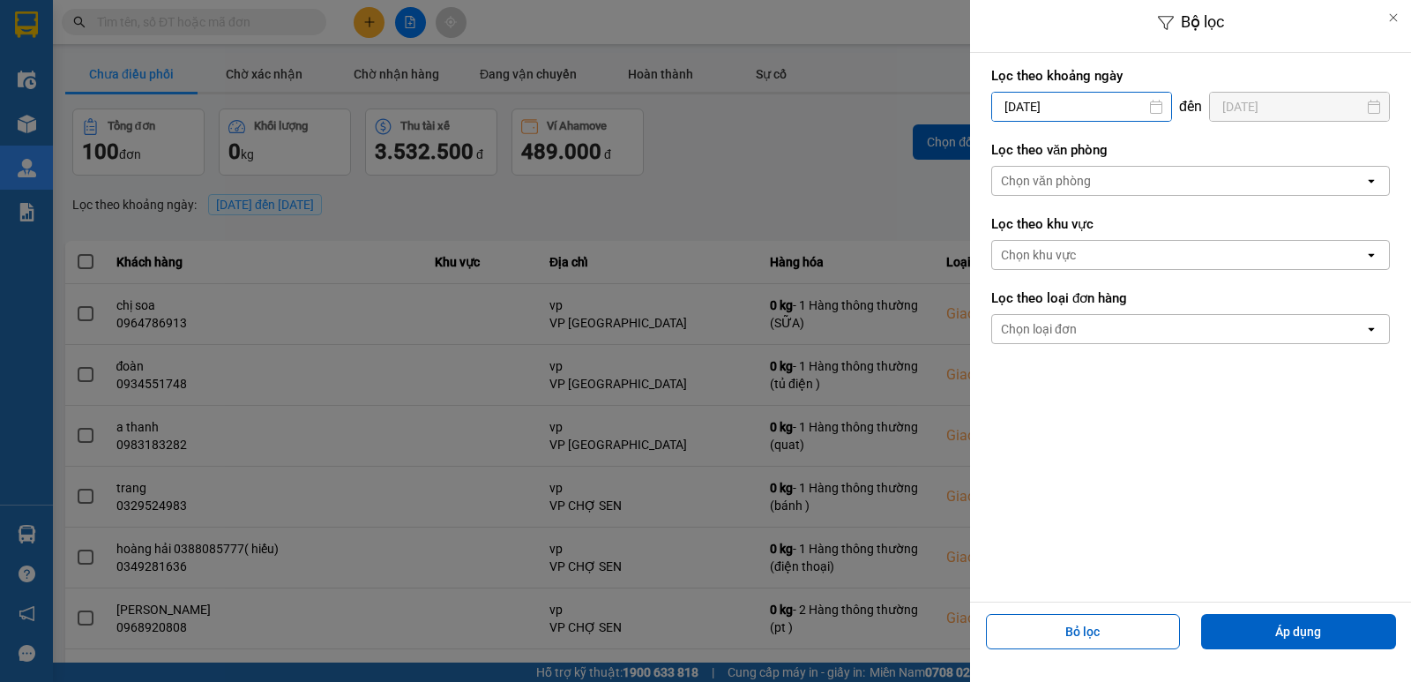
click at [1082, 100] on input "13/10/2025" at bounding box center [1081, 107] width 179 height 28
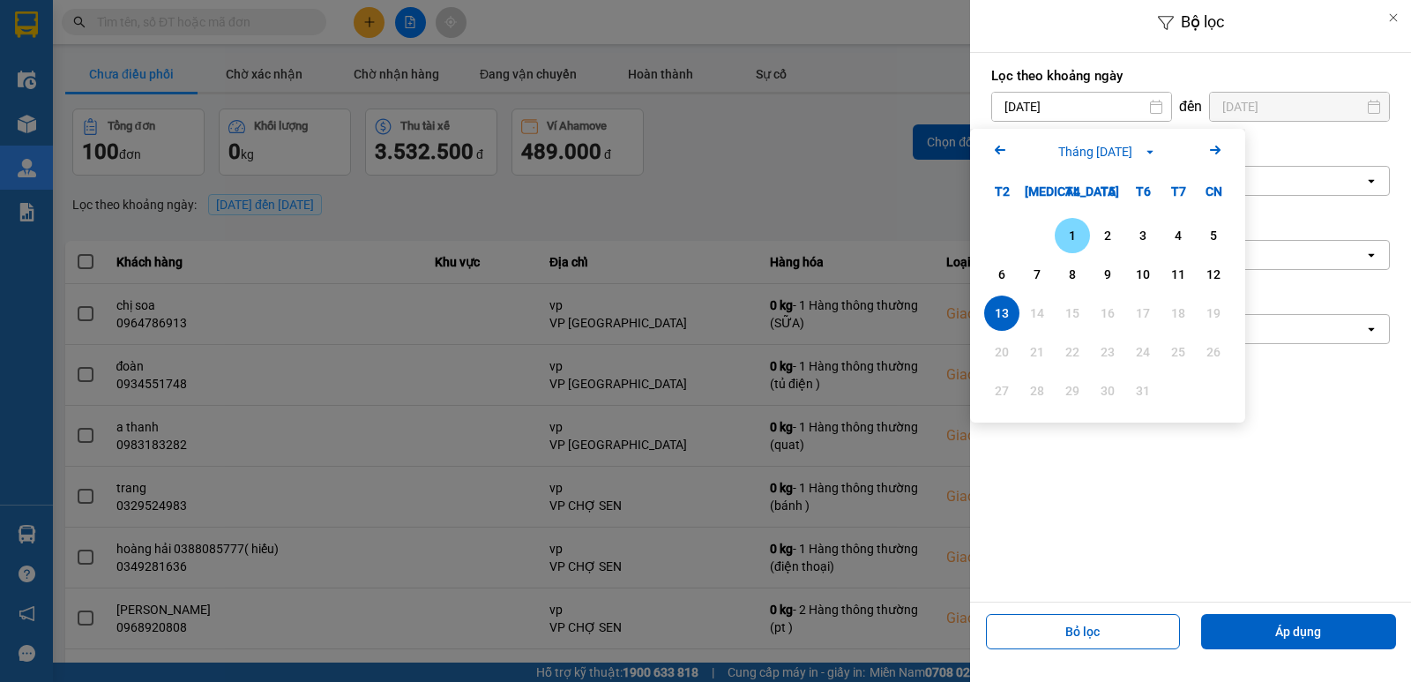
click at [1072, 242] on div "1" at bounding box center [1072, 235] width 25 height 21
type input "01/10/2025"
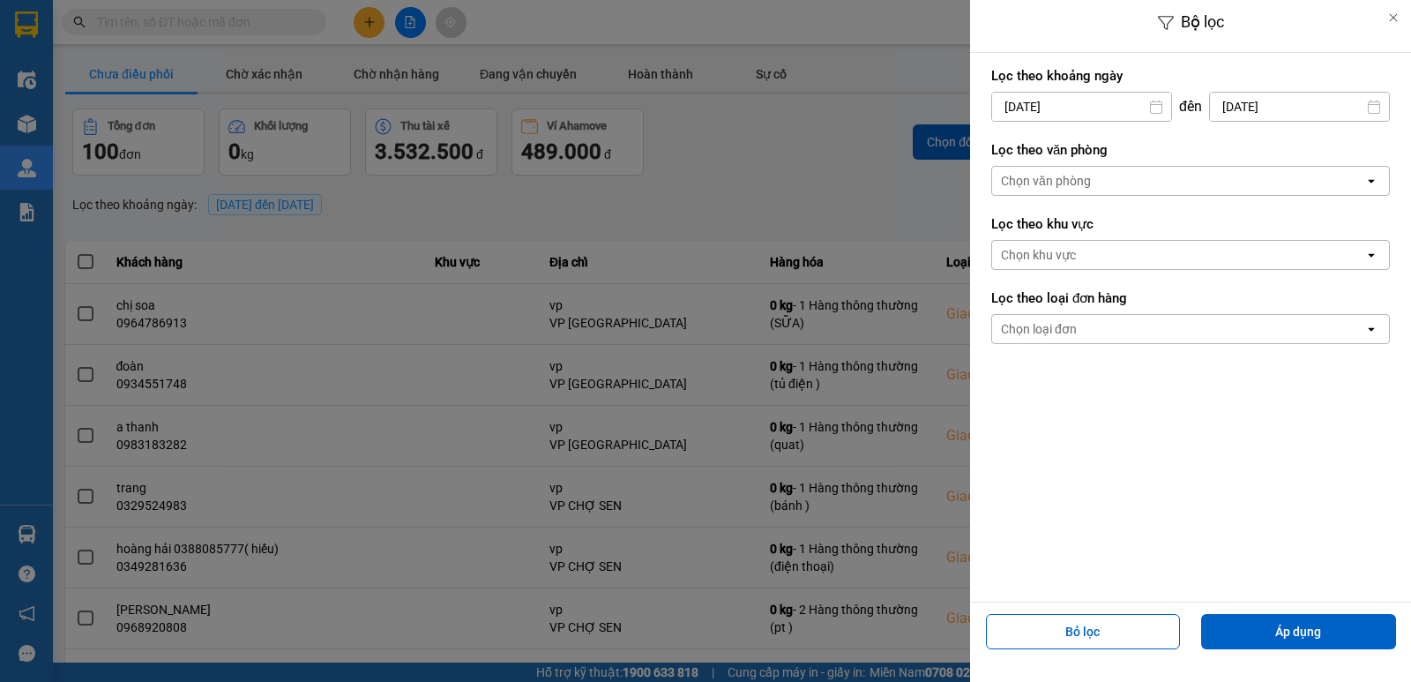
click at [1101, 170] on div "Chọn văn phòng" at bounding box center [1178, 181] width 372 height 28
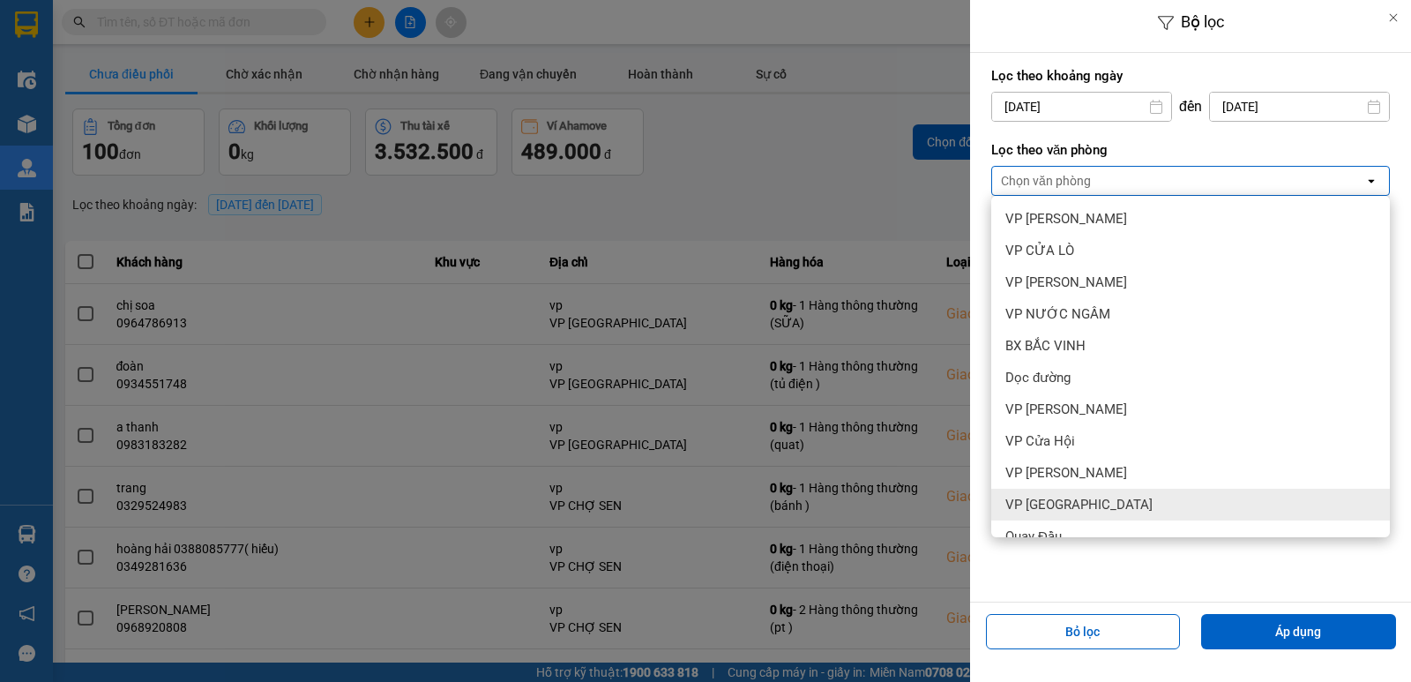
click at [1142, 515] on div "VP Cầu Yên Xuân" at bounding box center [1190, 505] width 399 height 32
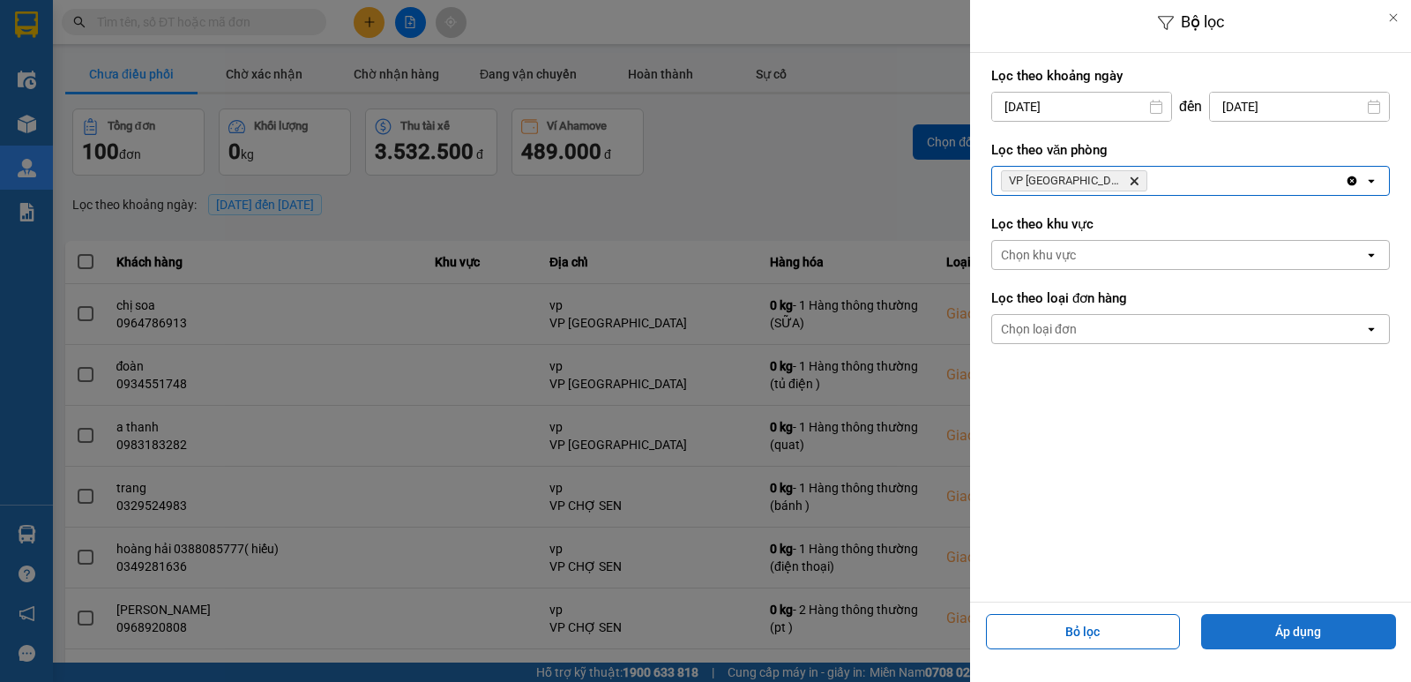
click at [1270, 617] on button "Áp dụng" at bounding box center [1298, 631] width 195 height 35
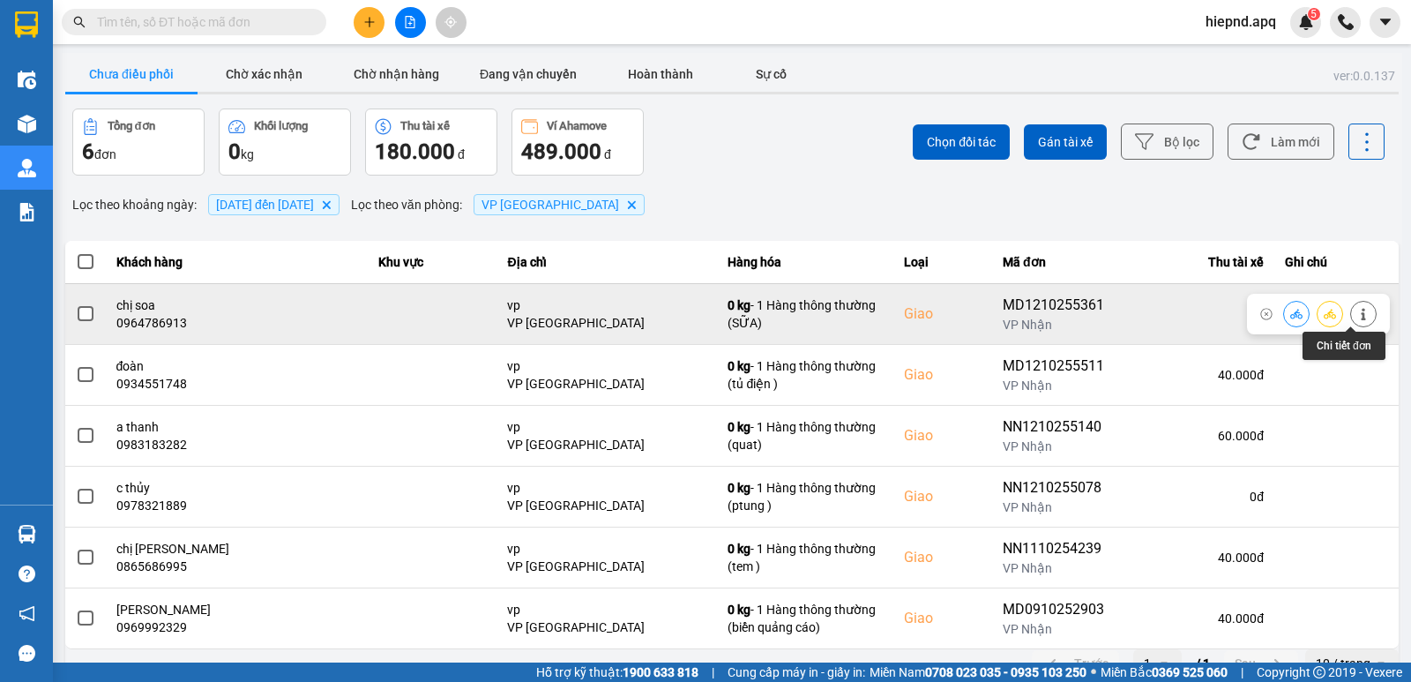
click at [1357, 309] on icon at bounding box center [1363, 314] width 12 height 12
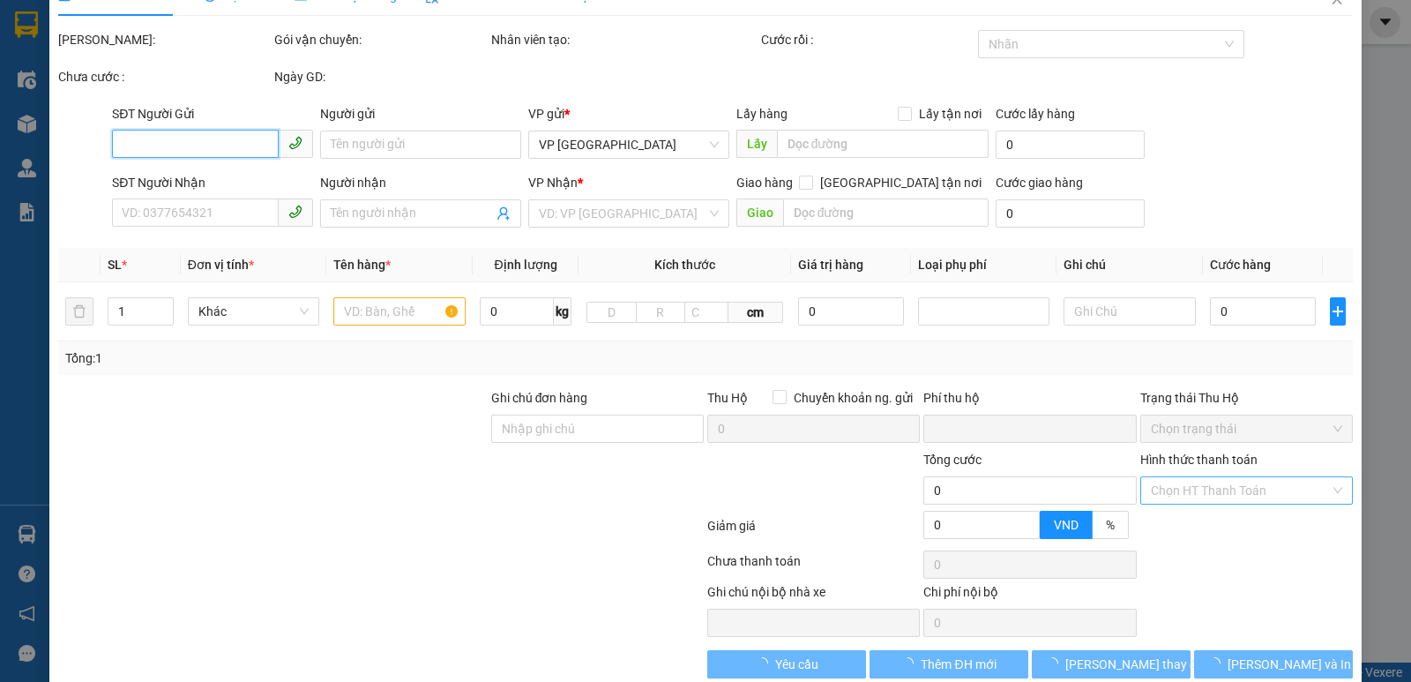
scroll to position [64, 0]
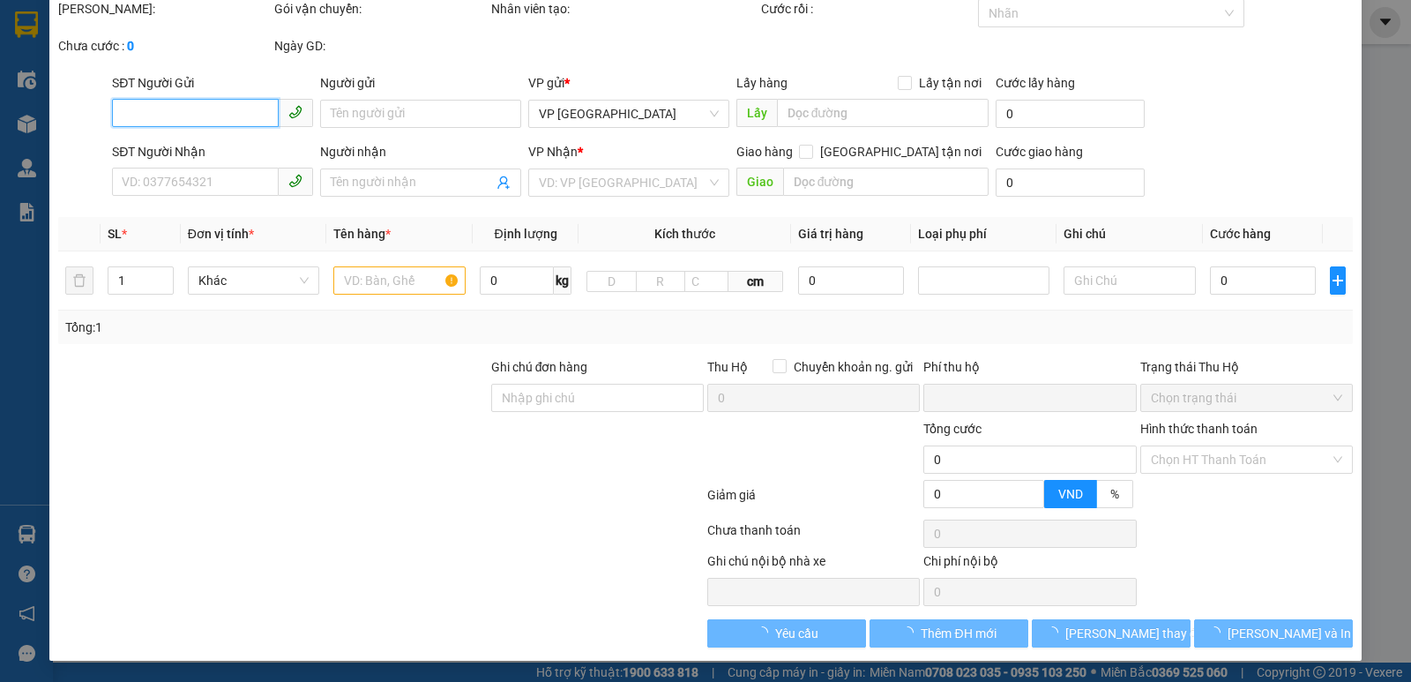
type input "0984781898"
type input "0964786913"
type input "chị soa"
checkbox input "true"
type input "vp"
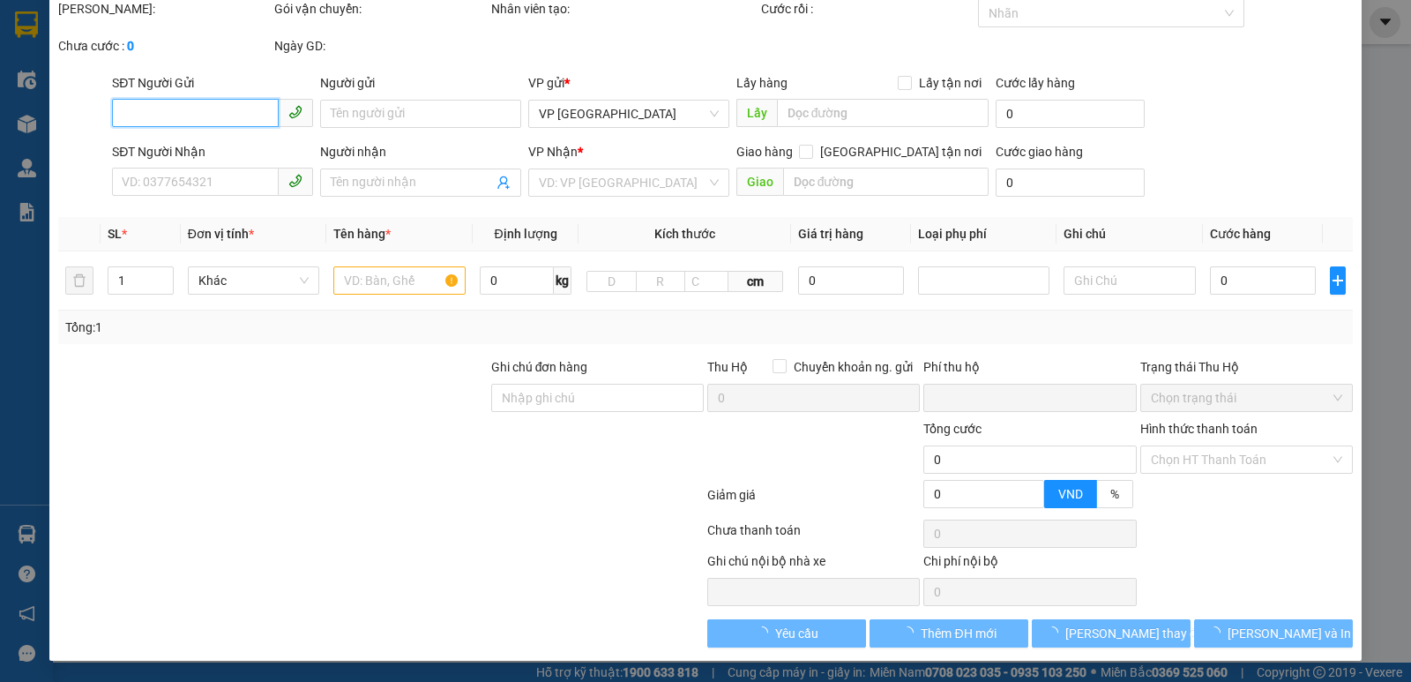
type input "0"
type input "40.000"
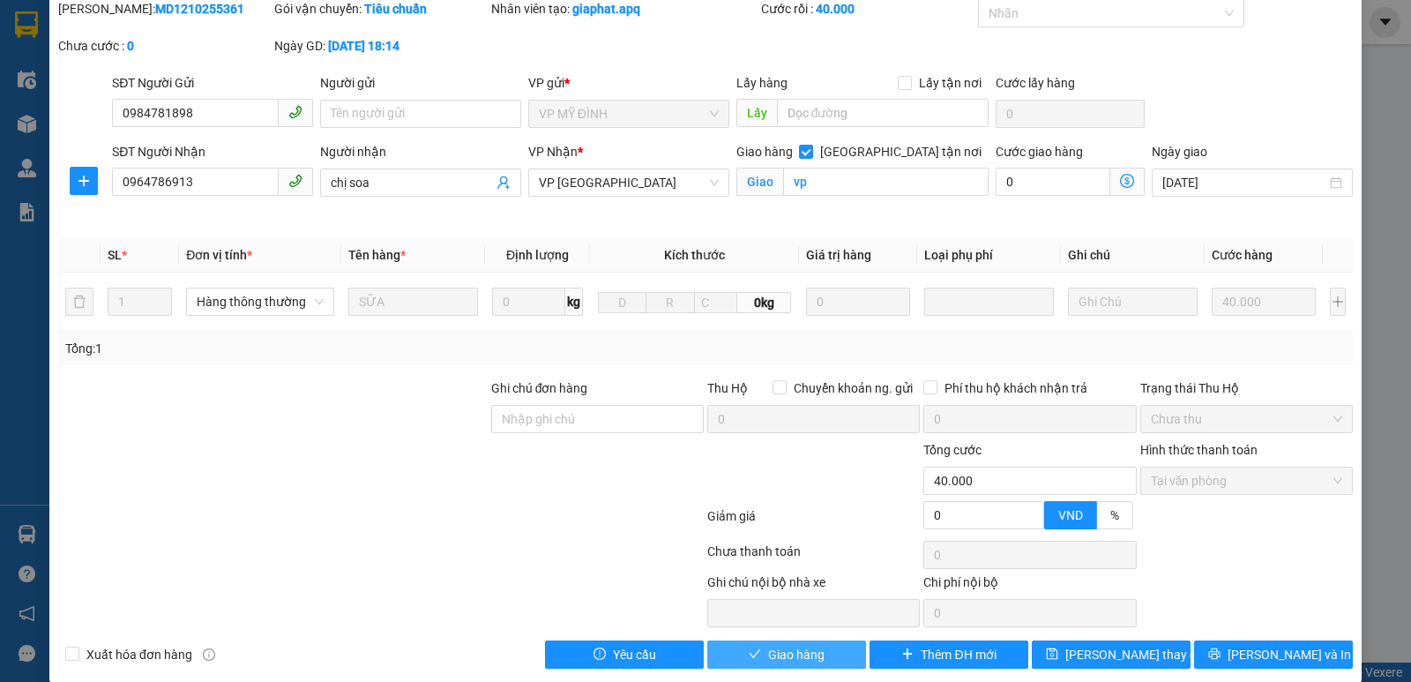
click at [798, 655] on span "Giao hàng" at bounding box center [796, 654] width 56 height 19
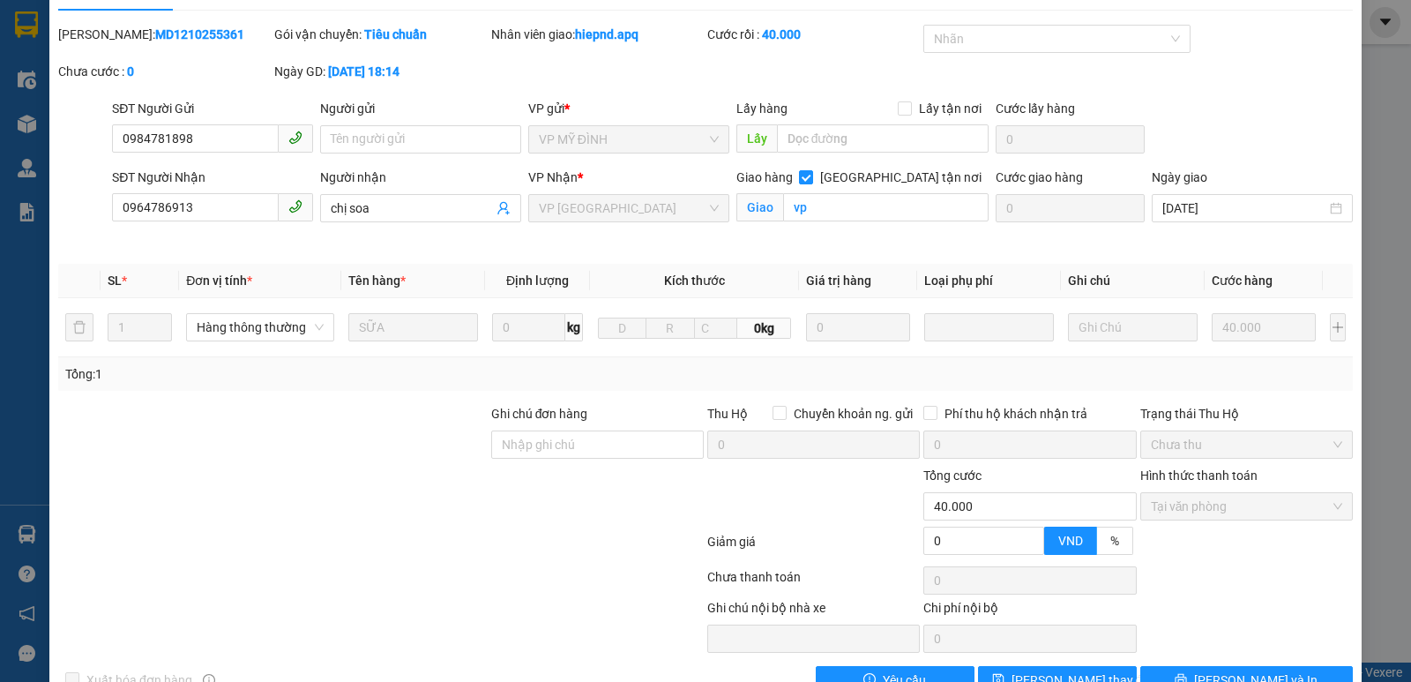
scroll to position [0, 0]
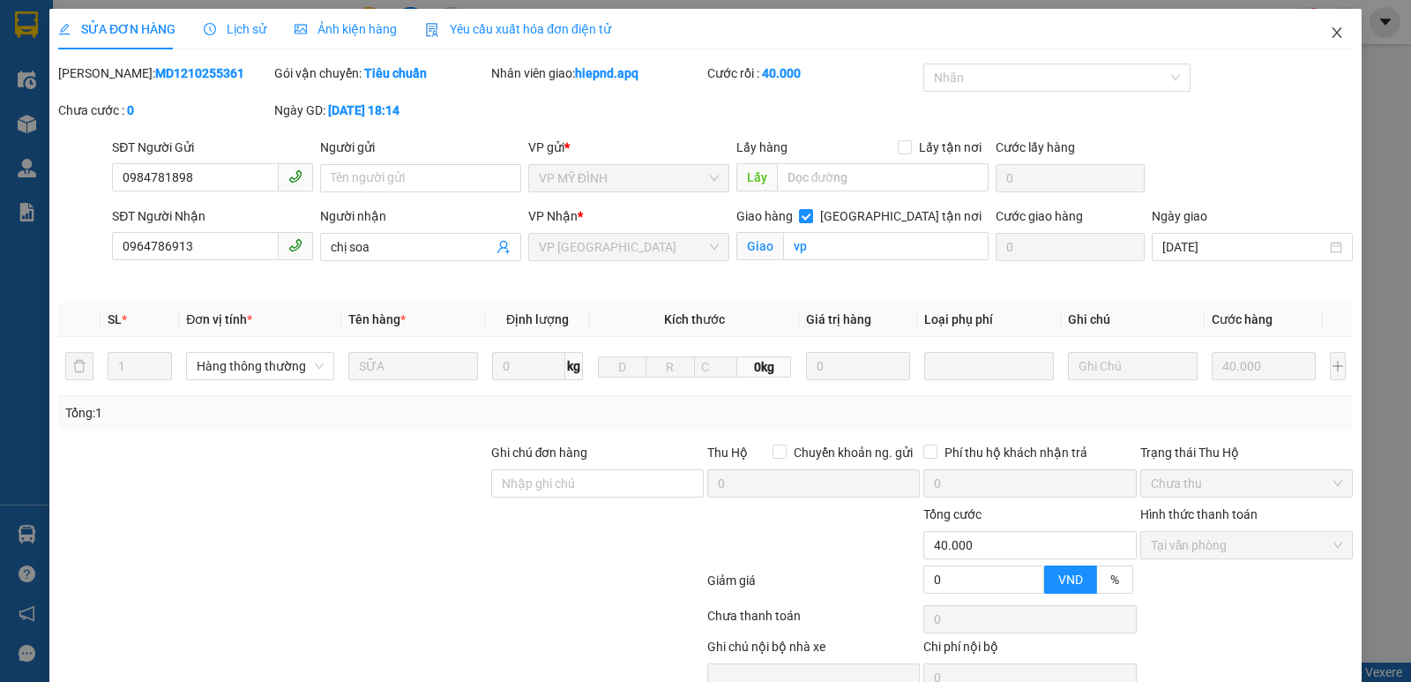
click at [1330, 39] on icon "close" at bounding box center [1337, 33] width 14 height 14
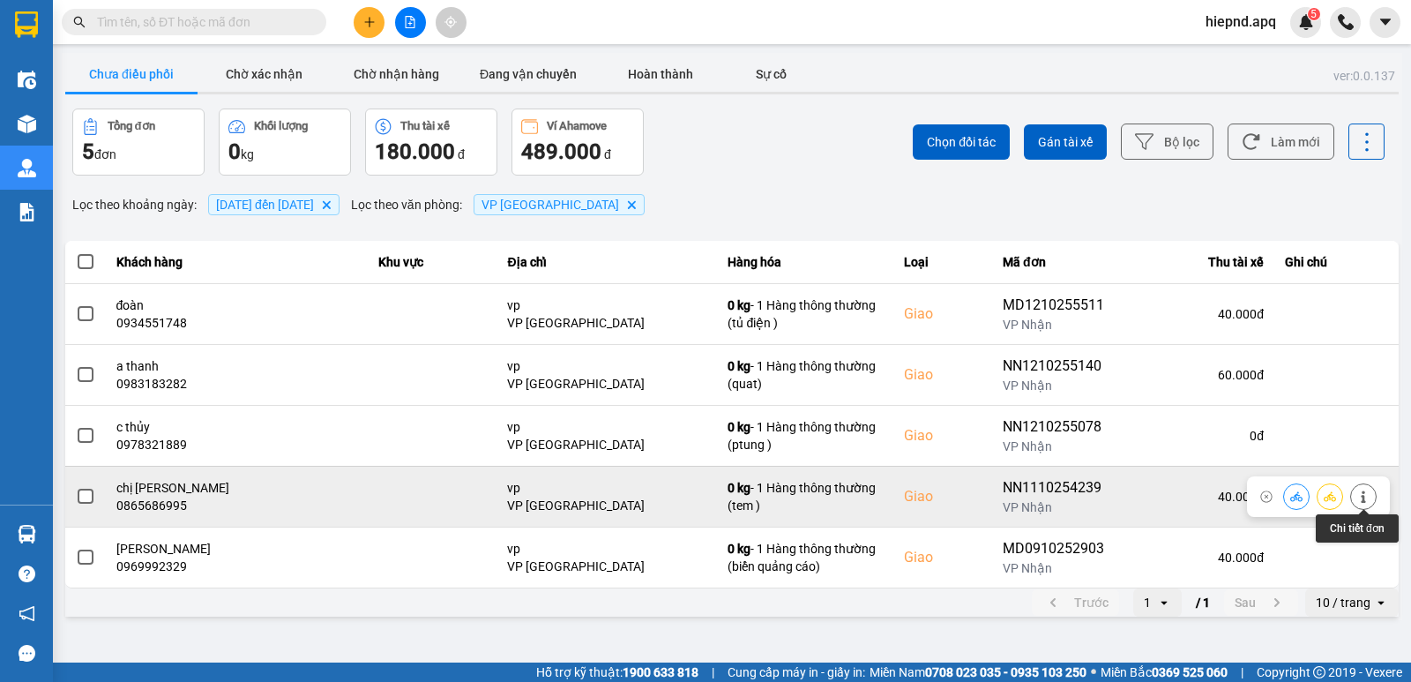
click at [1356, 491] on button at bounding box center [1363, 496] width 25 height 31
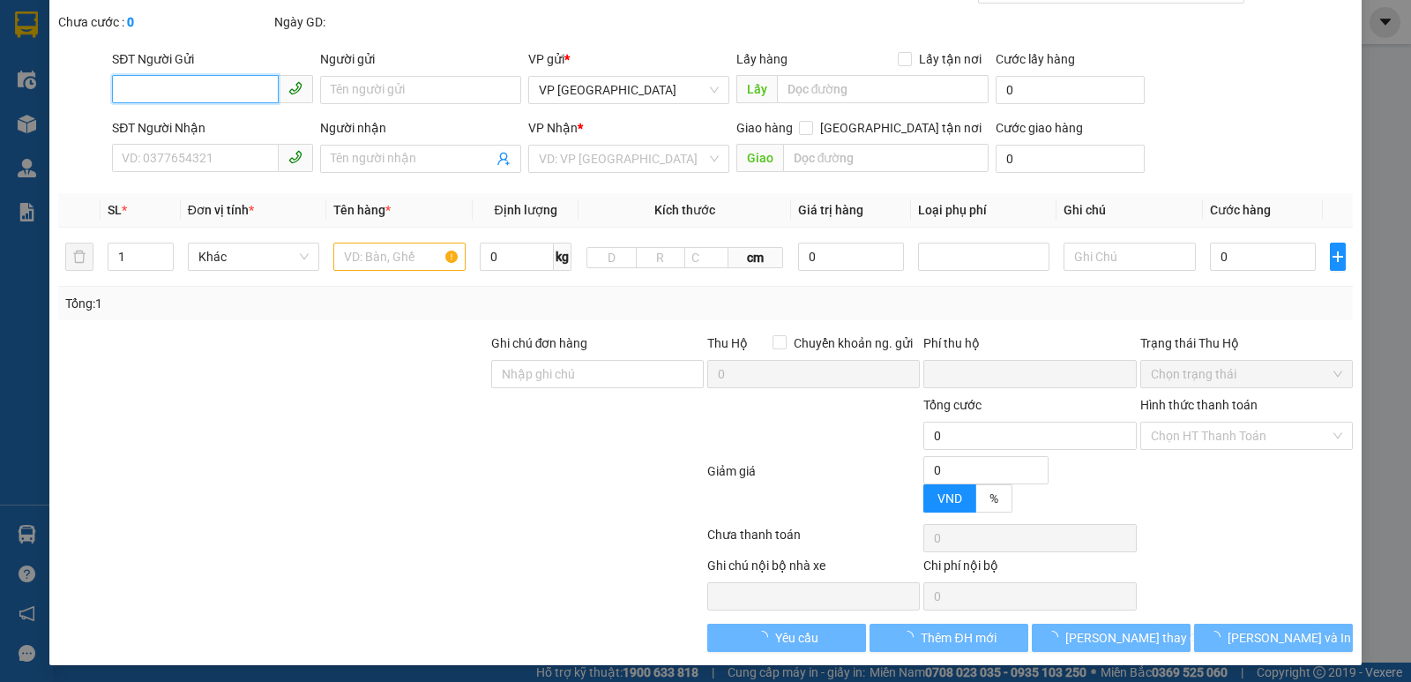
type input "0943005372"
type input "lượng"
type input "0865686995"
type input "chị huyền"
checkbox input "true"
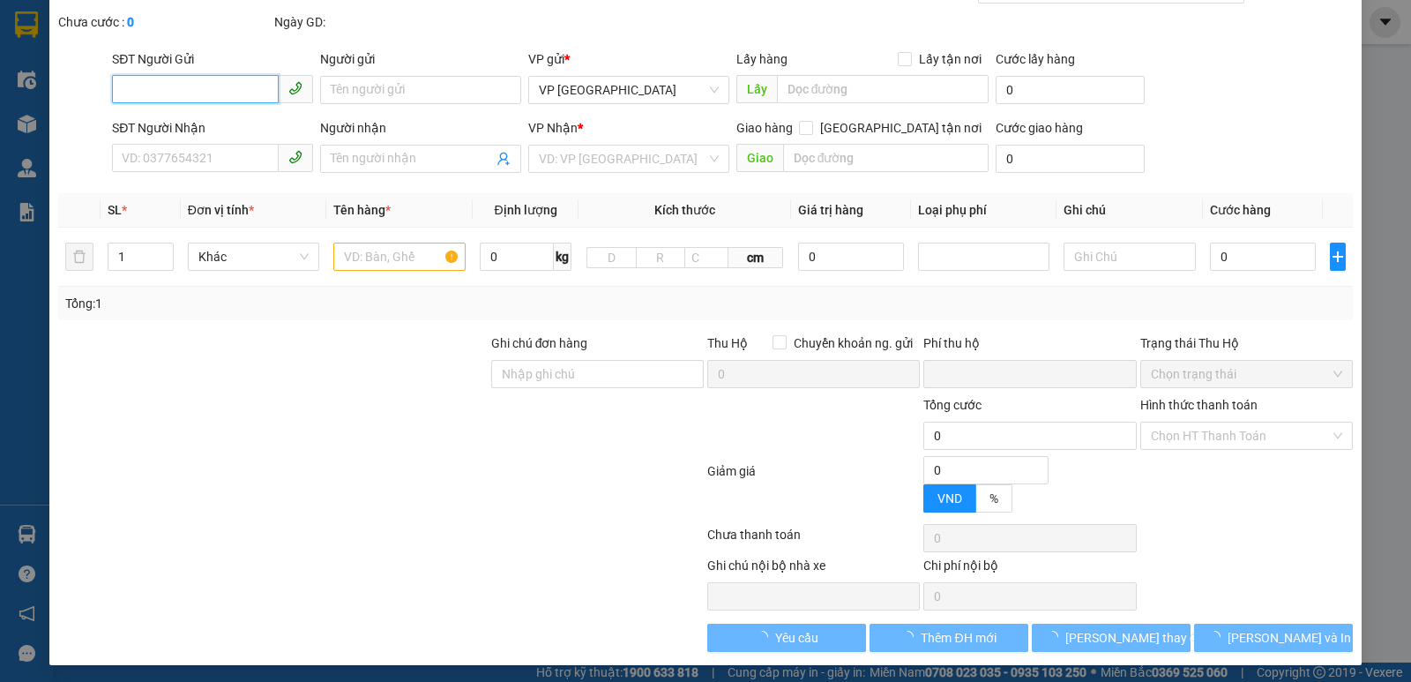
type input "vp"
type input "0"
type input "40.000"
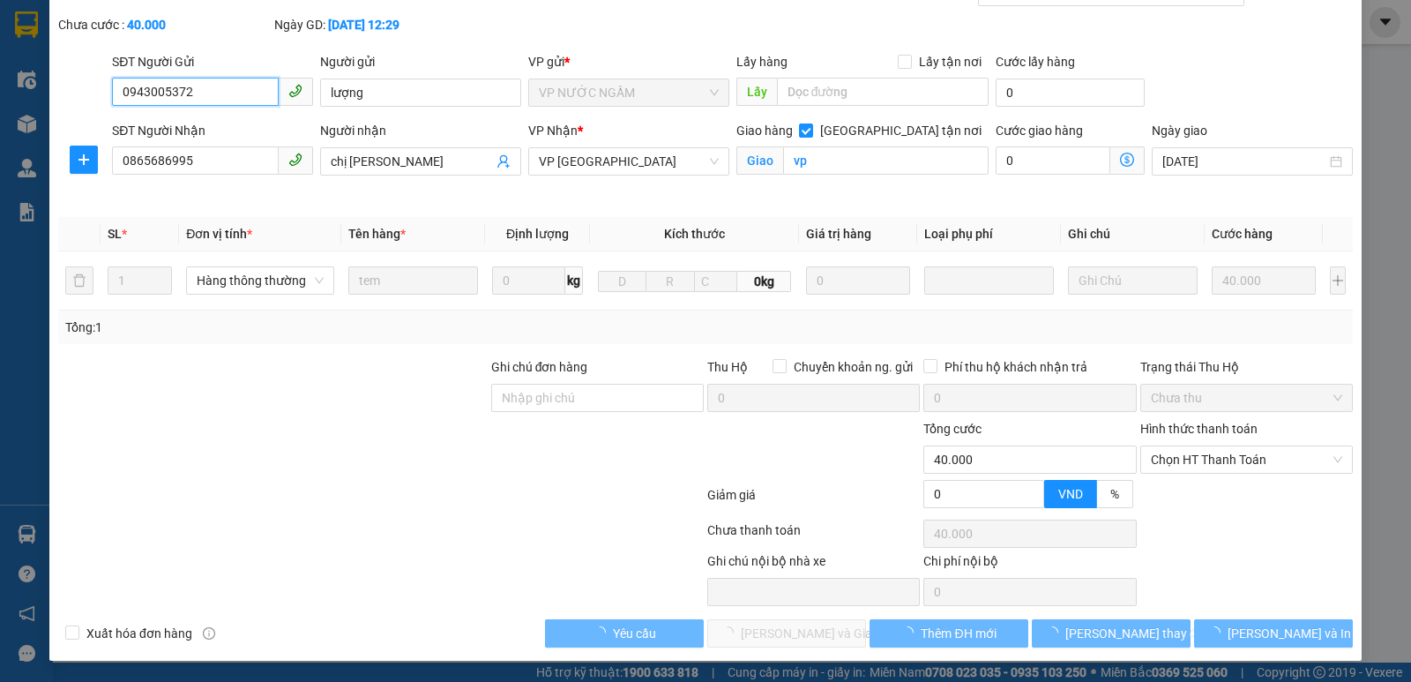
scroll to position [86, 0]
drag, startPoint x: 1245, startPoint y: 452, endPoint x: 1243, endPoint y: 472, distance: 20.5
click at [1245, 453] on span "Chọn HT Thanh Toán" at bounding box center [1246, 459] width 191 height 26
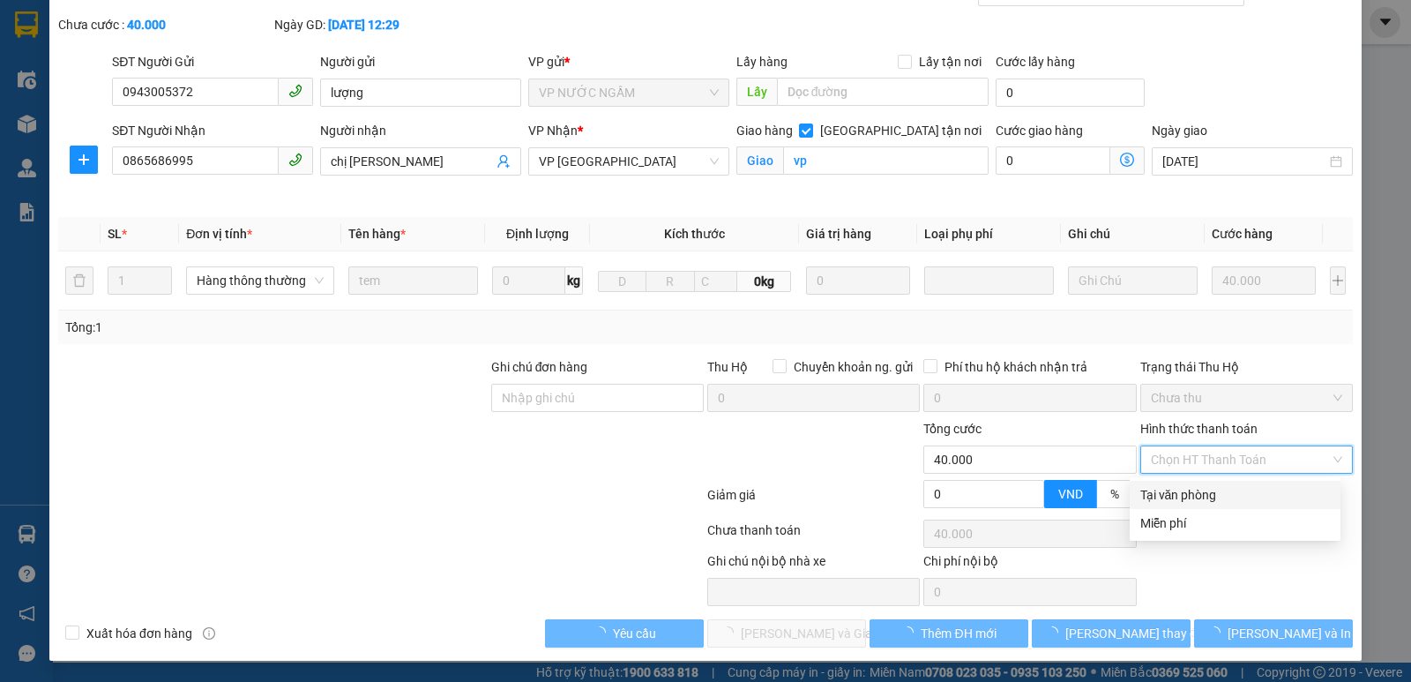
drag, startPoint x: 1232, startPoint y: 498, endPoint x: 1150, endPoint y: 523, distance: 85.7
click at [1231, 500] on div "Tại văn phòng" at bounding box center [1235, 494] width 190 height 19
type input "0"
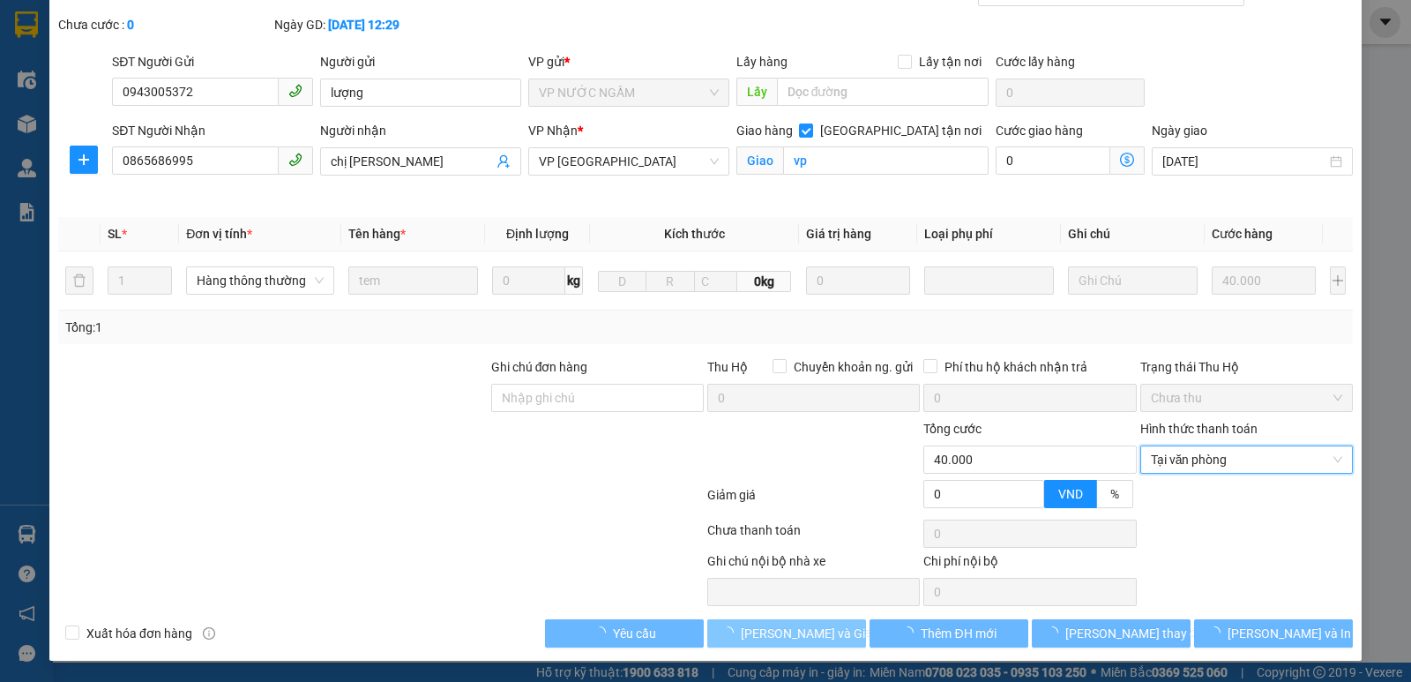
click at [835, 632] on span "Lưu và Giao hàng" at bounding box center [825, 633] width 169 height 19
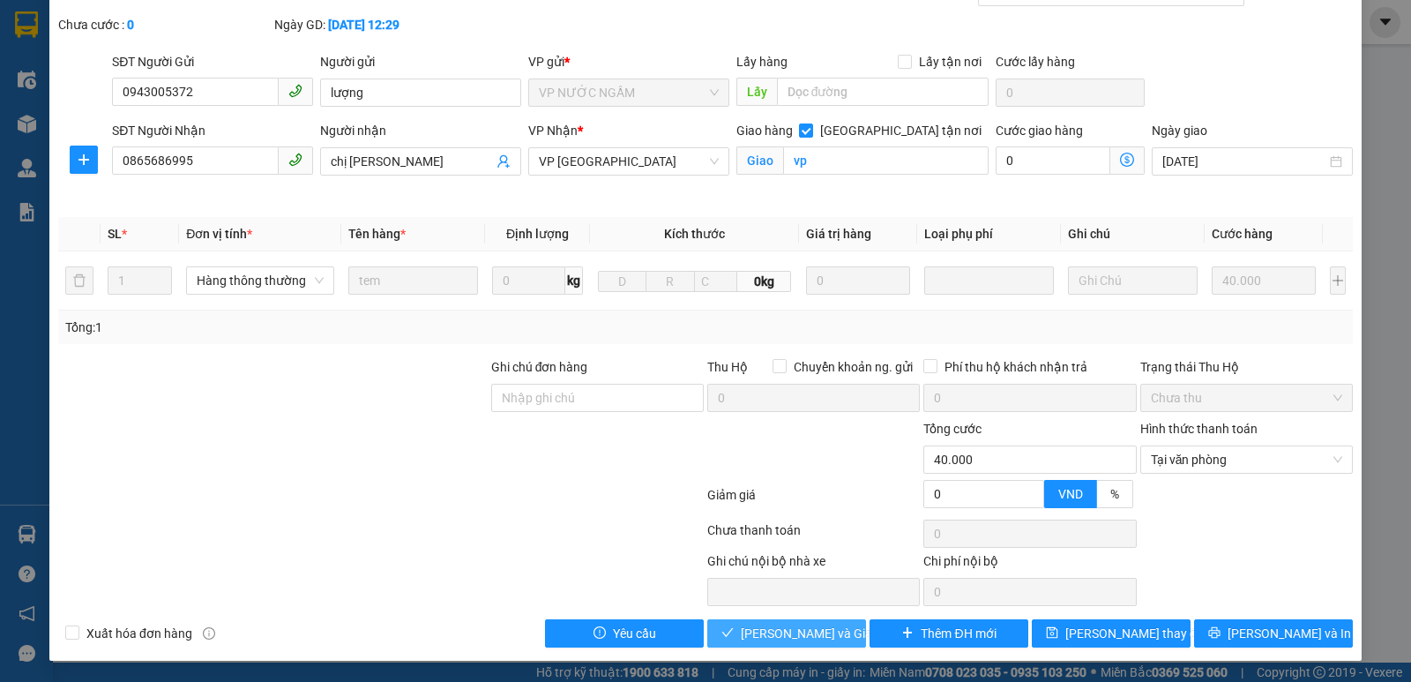
click at [815, 629] on span "Lưu và Giao hàng" at bounding box center [825, 633] width 169 height 19
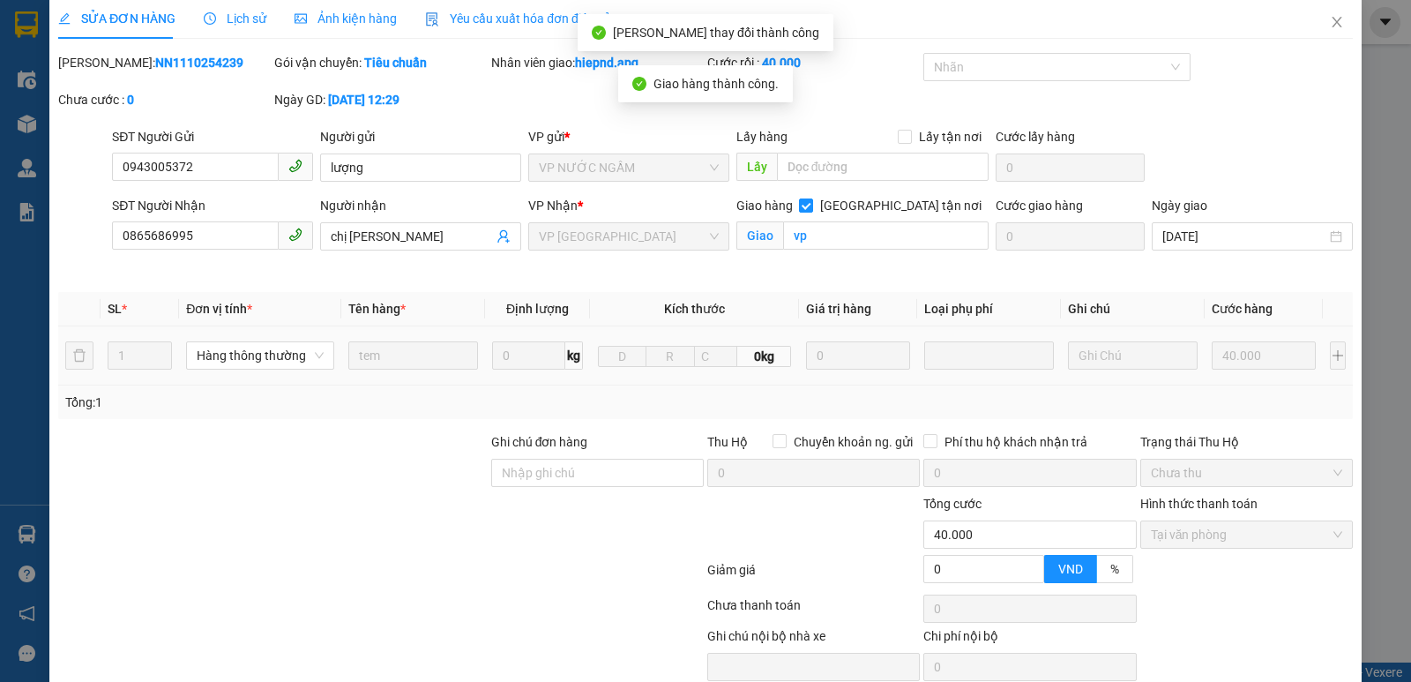
scroll to position [0, 0]
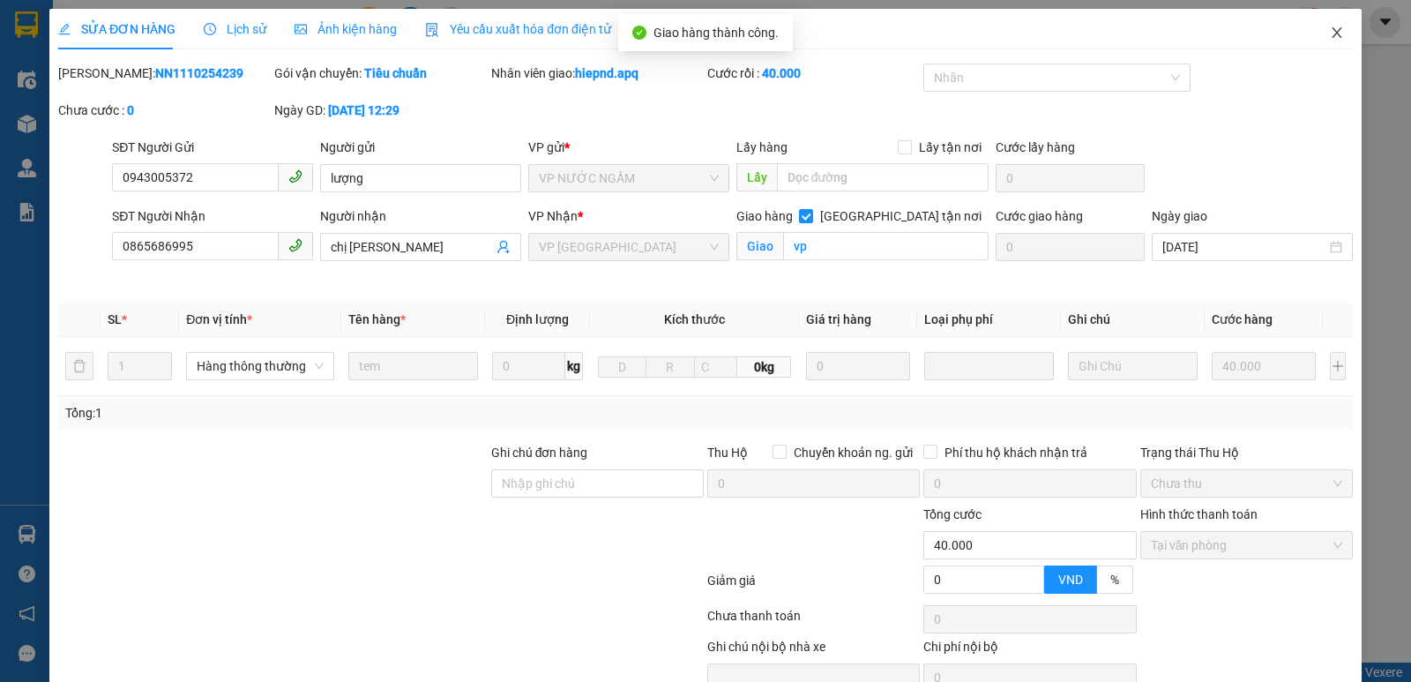
click at [1332, 34] on icon "close" at bounding box center [1337, 32] width 10 height 11
